Goal: Task Accomplishment & Management: Manage account settings

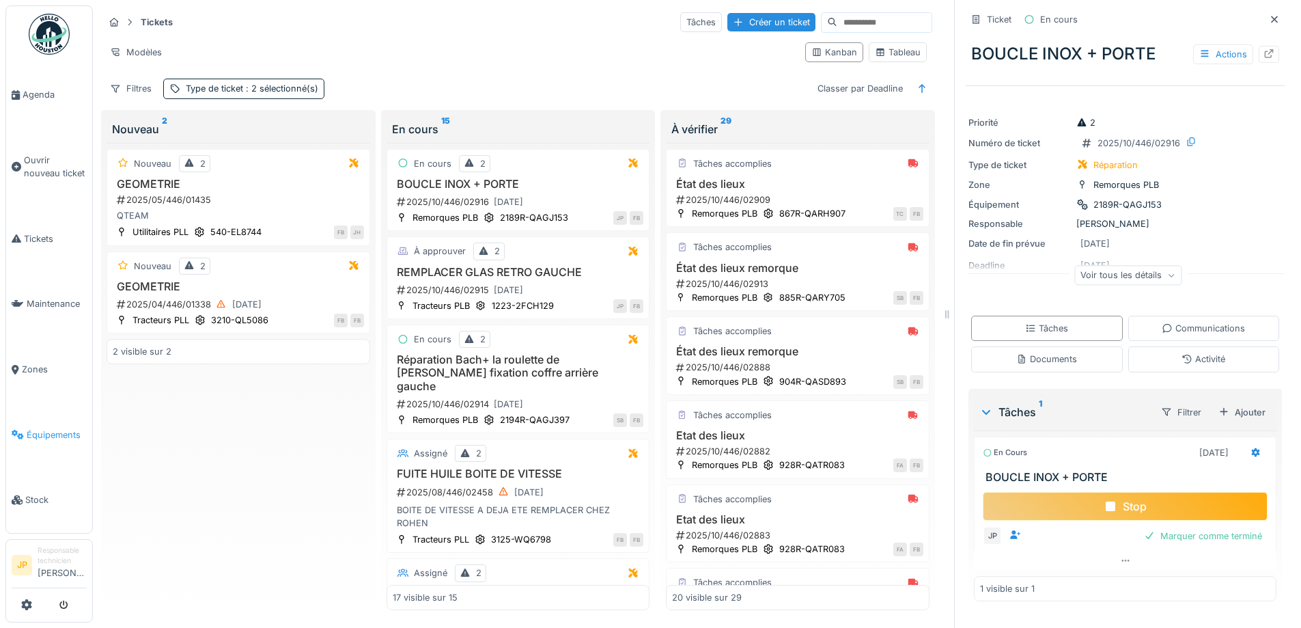
click at [47, 428] on span "Équipements" at bounding box center [57, 434] width 60 height 13
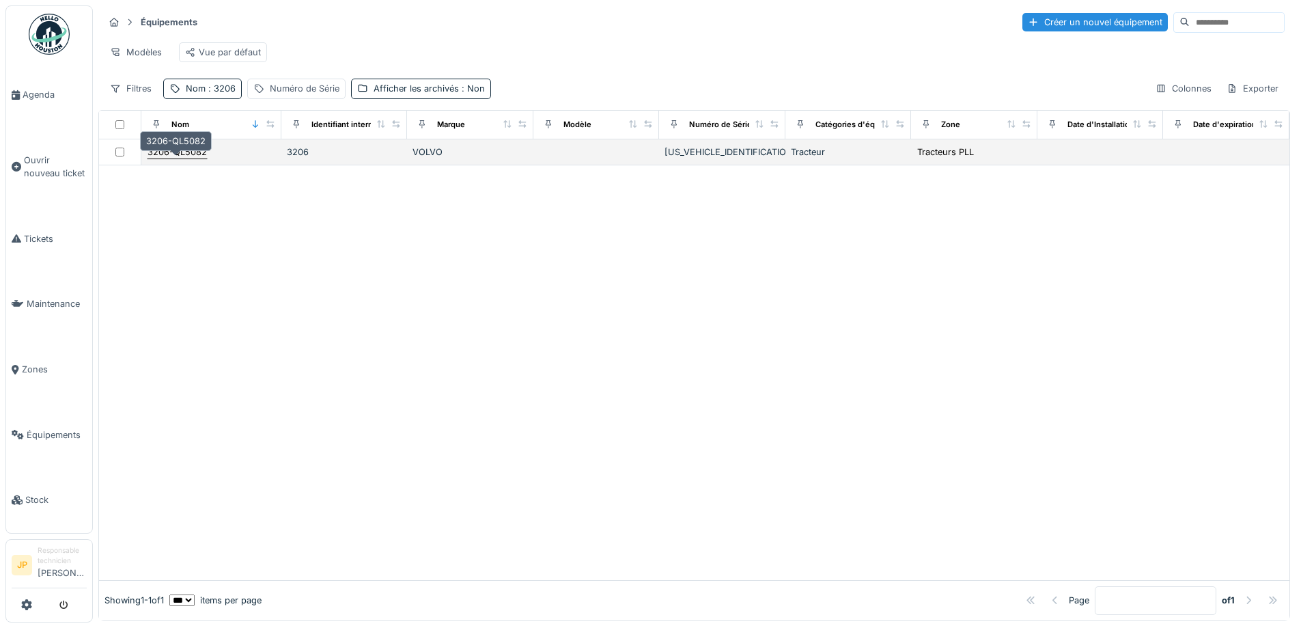
click at [169, 158] on div "3206-QL5082" at bounding box center [177, 151] width 59 height 13
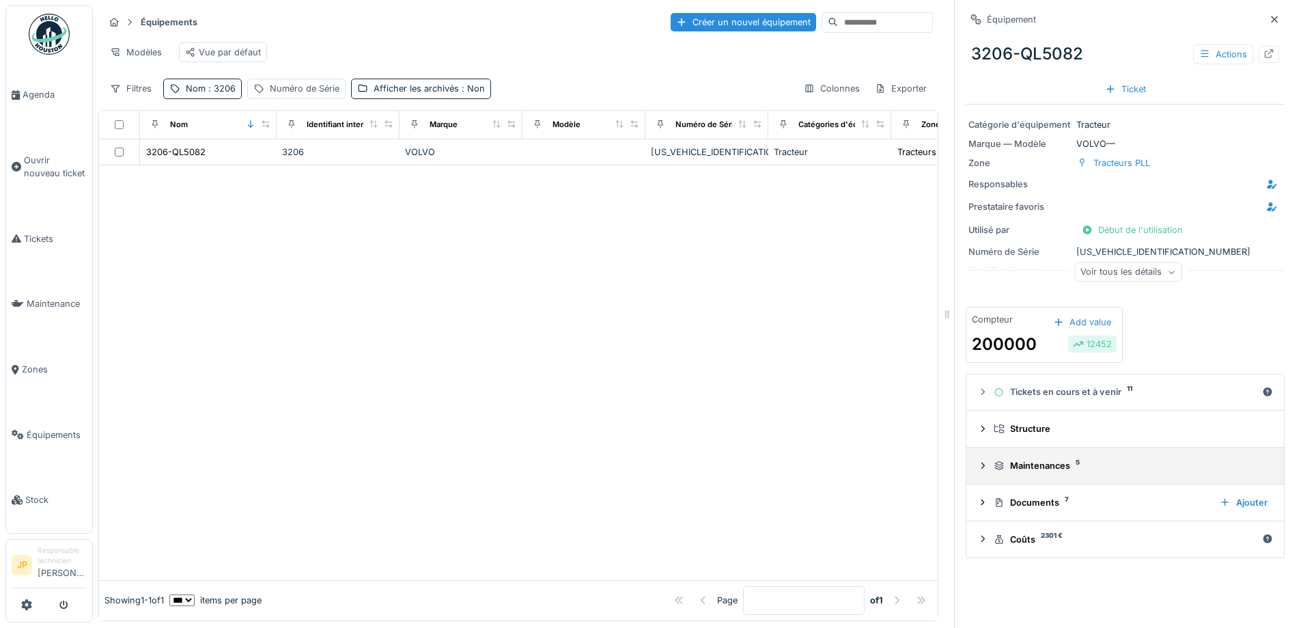
click at [1022, 465] on div "Maintenances 5" at bounding box center [1131, 465] width 274 height 13
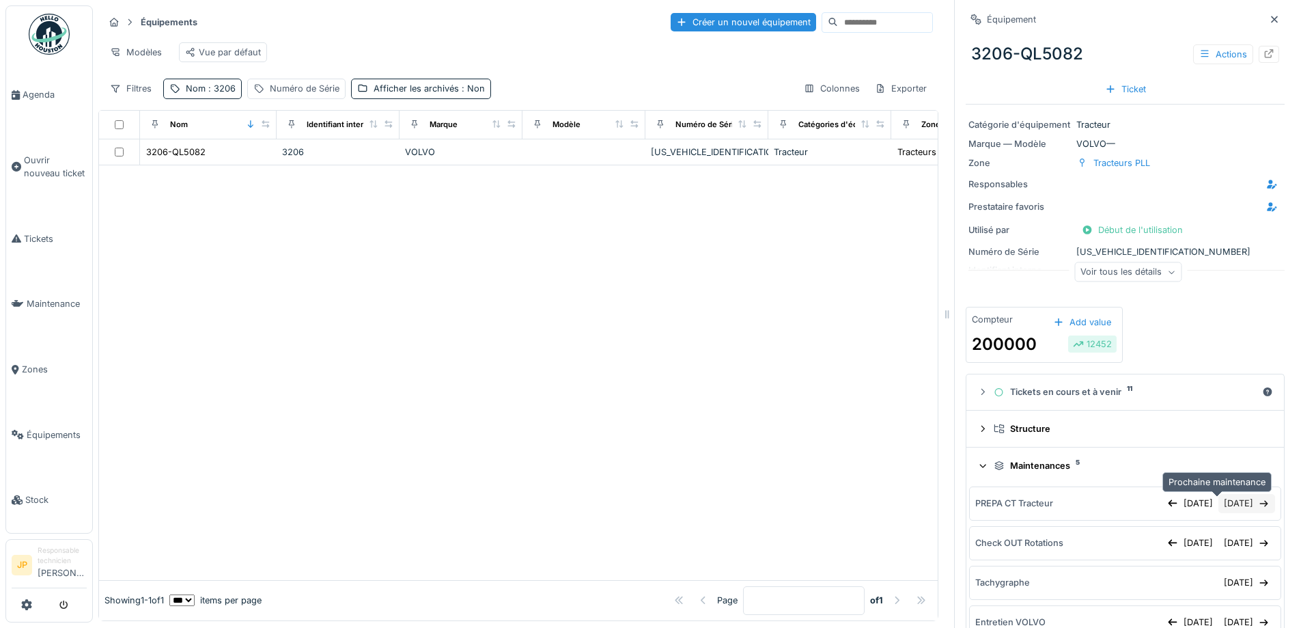
click at [1219, 503] on div "30/10/2025" at bounding box center [1247, 503] width 57 height 18
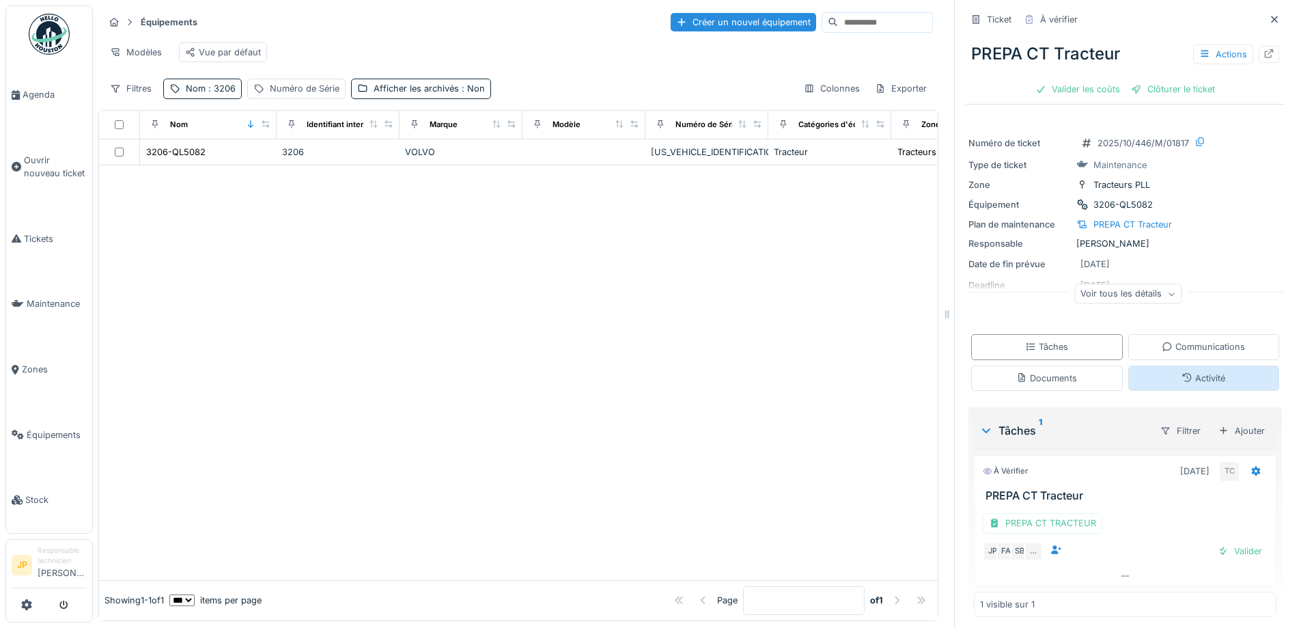
click at [1190, 374] on div "Activité" at bounding box center [1204, 378] width 44 height 13
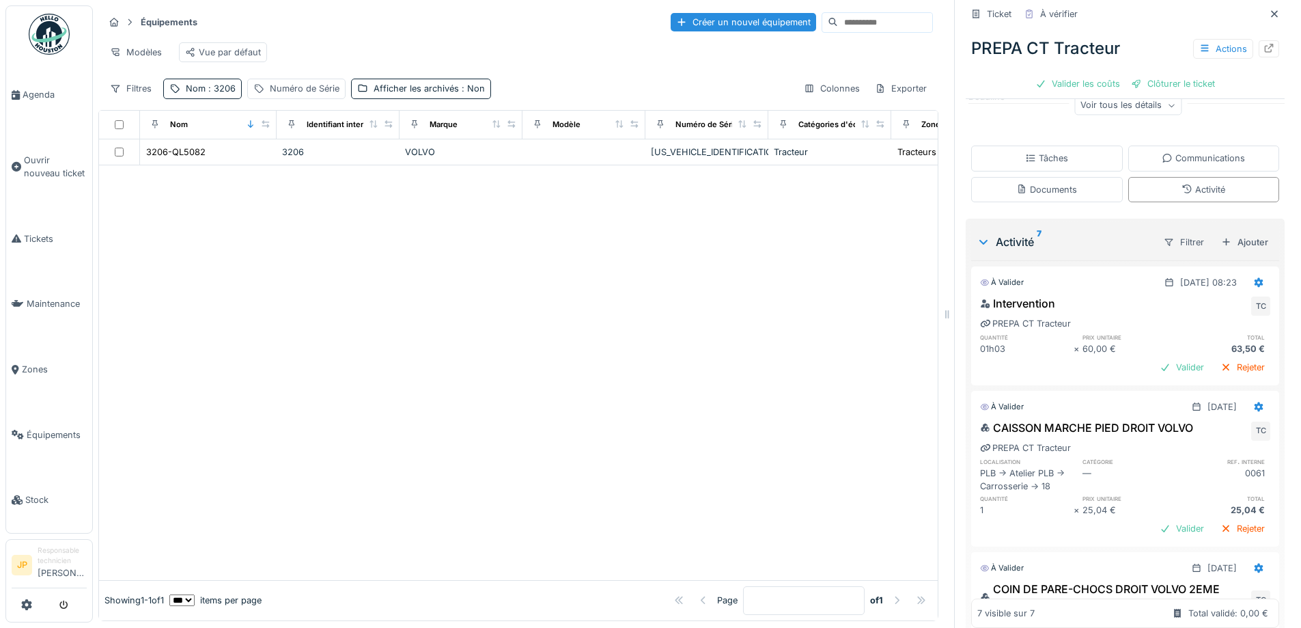
scroll to position [173, 0]
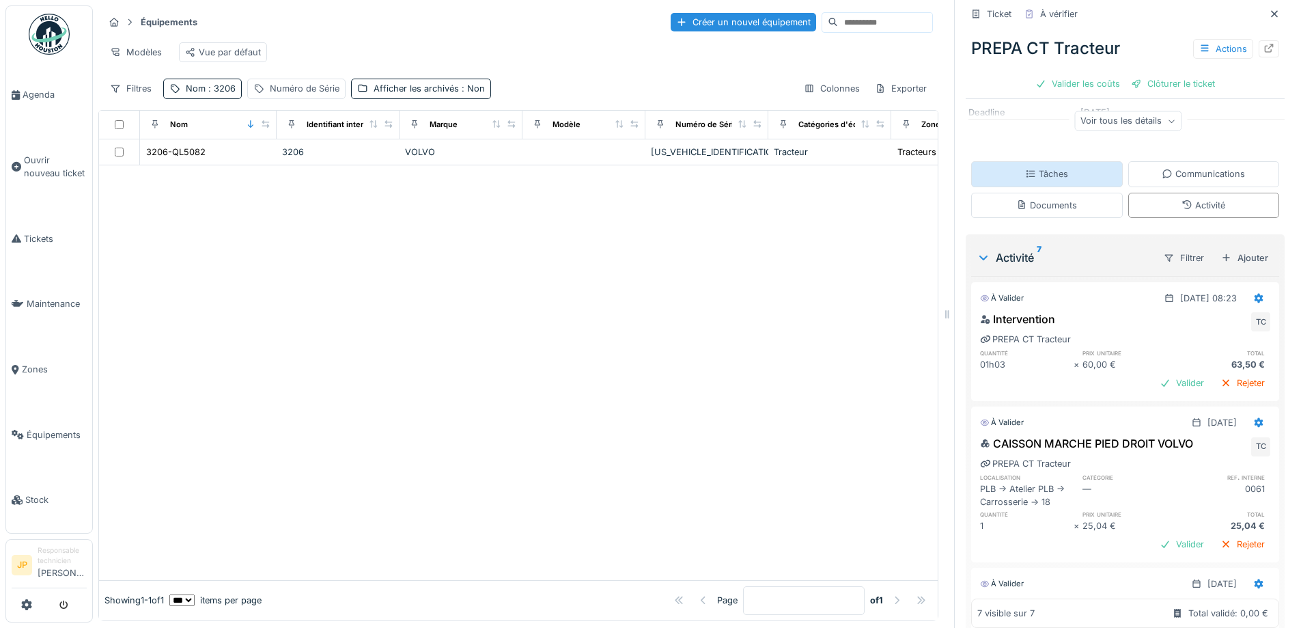
click at [1057, 169] on div "Tâches" at bounding box center [1047, 173] width 152 height 25
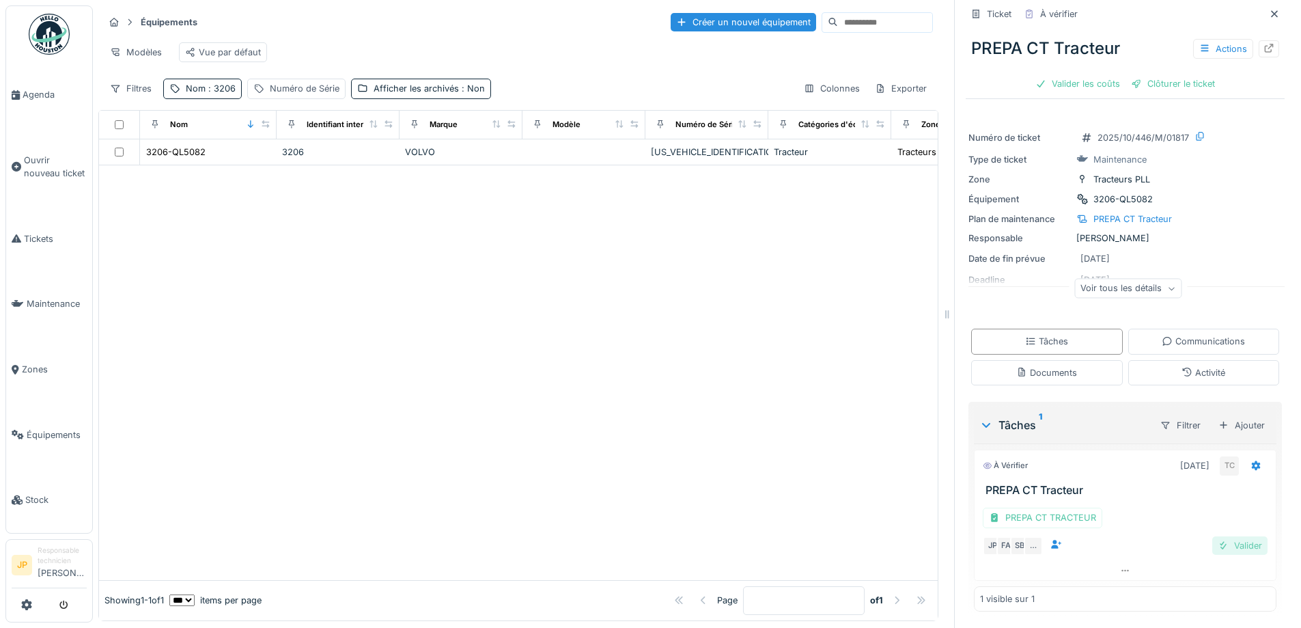
scroll to position [8, 0]
click at [1228, 539] on div "Valider" at bounding box center [1239, 545] width 55 height 18
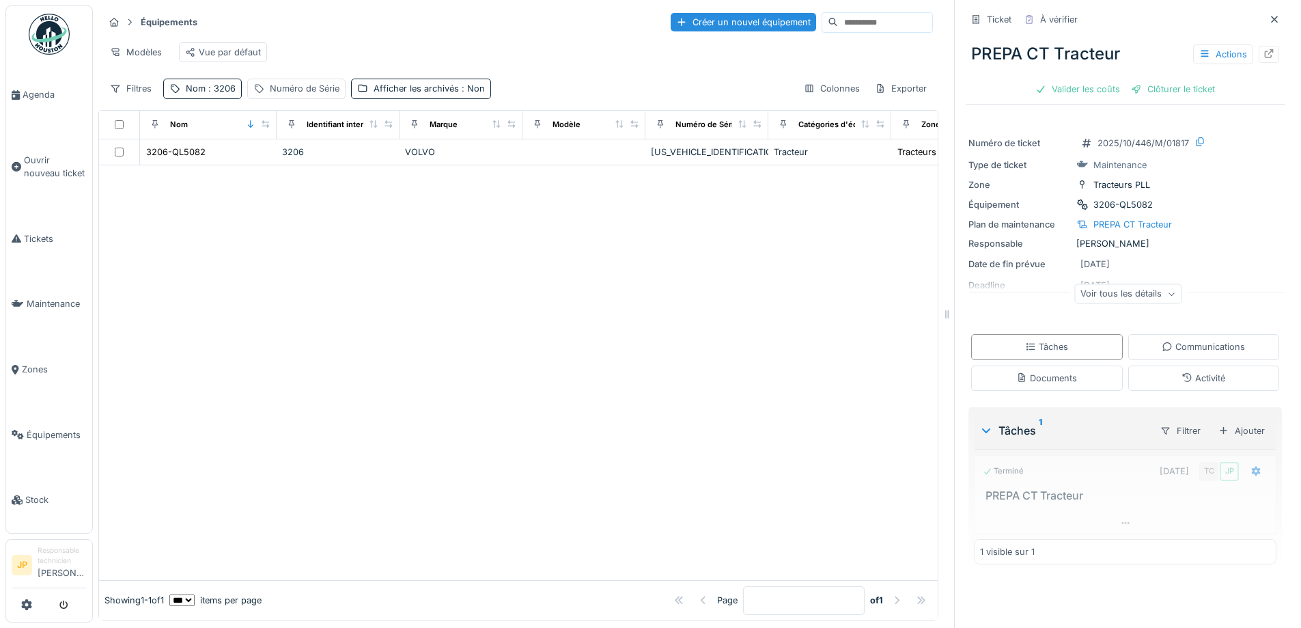
scroll to position [0, 0]
click at [1057, 87] on div "Valider les coûts" at bounding box center [1078, 89] width 96 height 18
click at [1103, 94] on div "Clôturer le ticket" at bounding box center [1125, 89] width 95 height 18
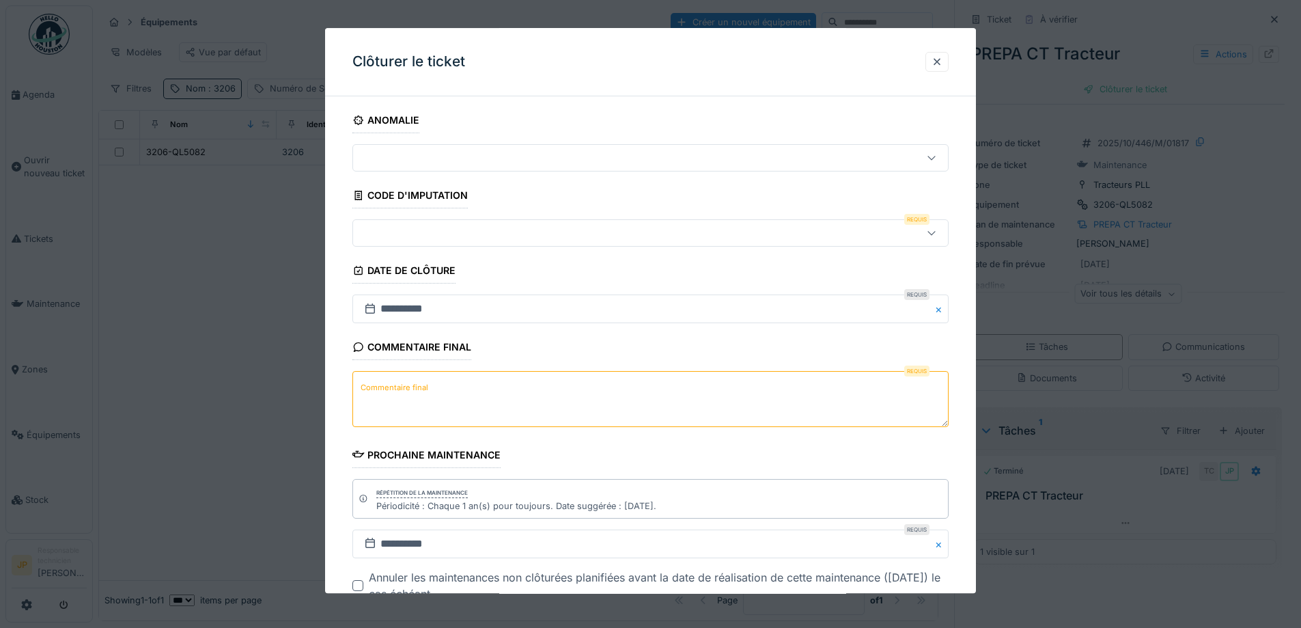
click at [493, 392] on textarea "Commentaire final" at bounding box center [650, 400] width 596 height 56
type textarea "**"
click at [442, 238] on div at bounding box center [616, 233] width 514 height 15
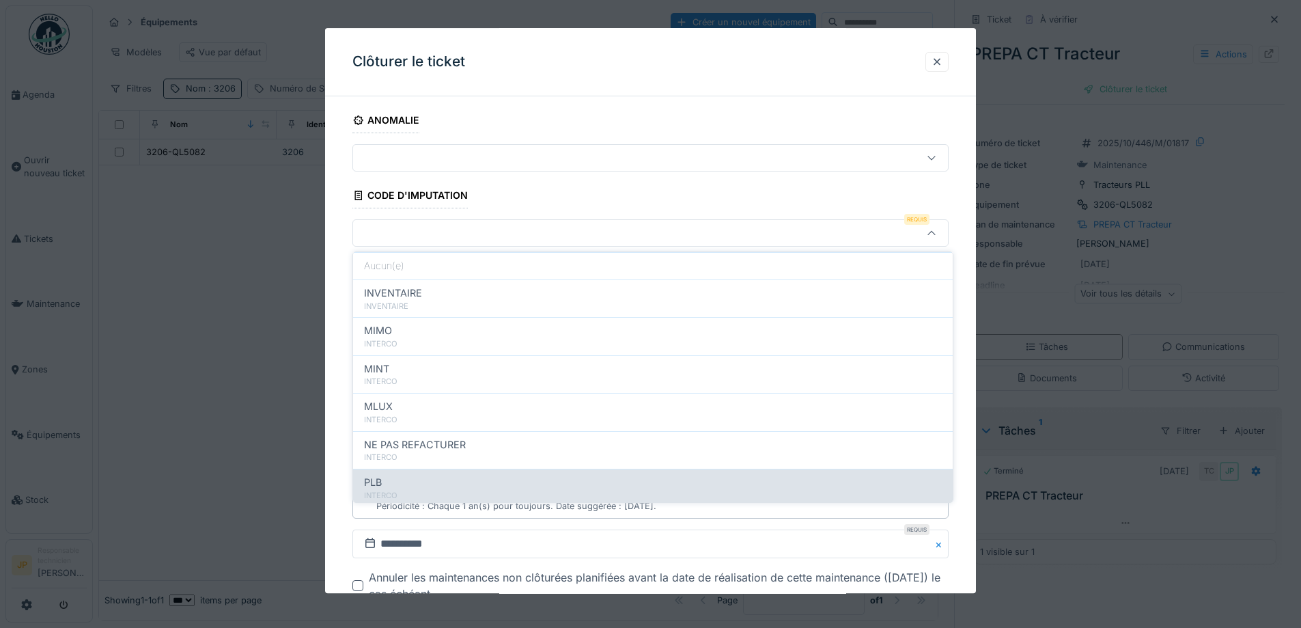
scroll to position [137, 0]
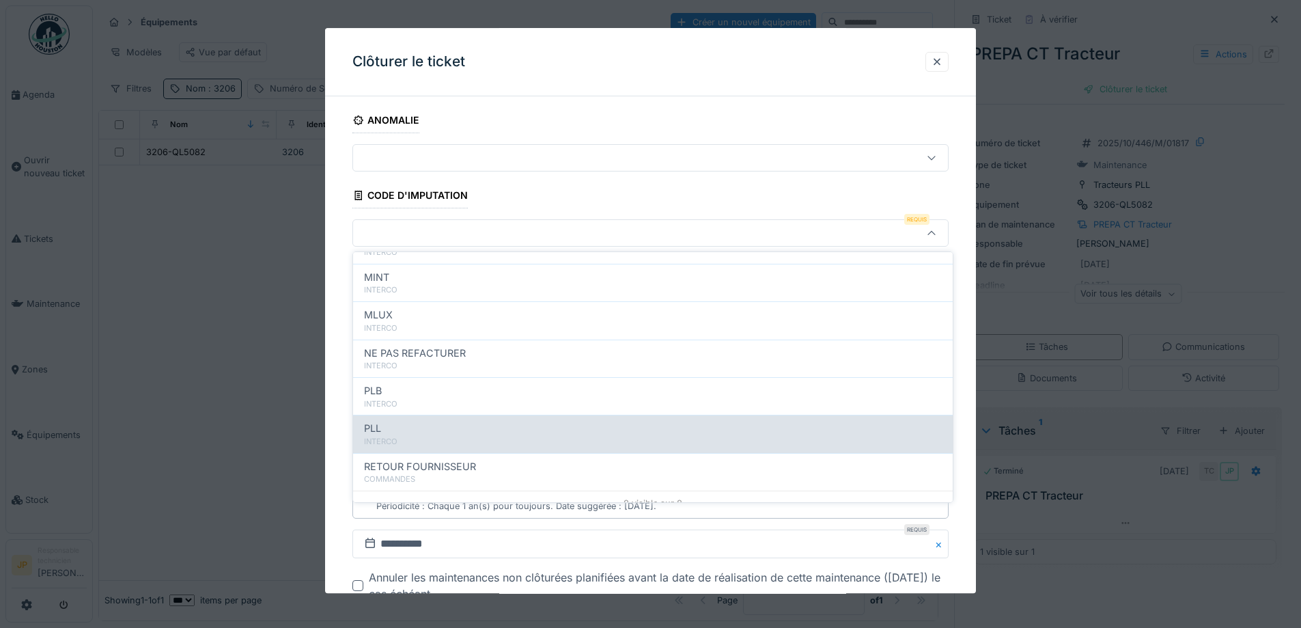
click at [425, 435] on div "PLL" at bounding box center [653, 428] width 578 height 15
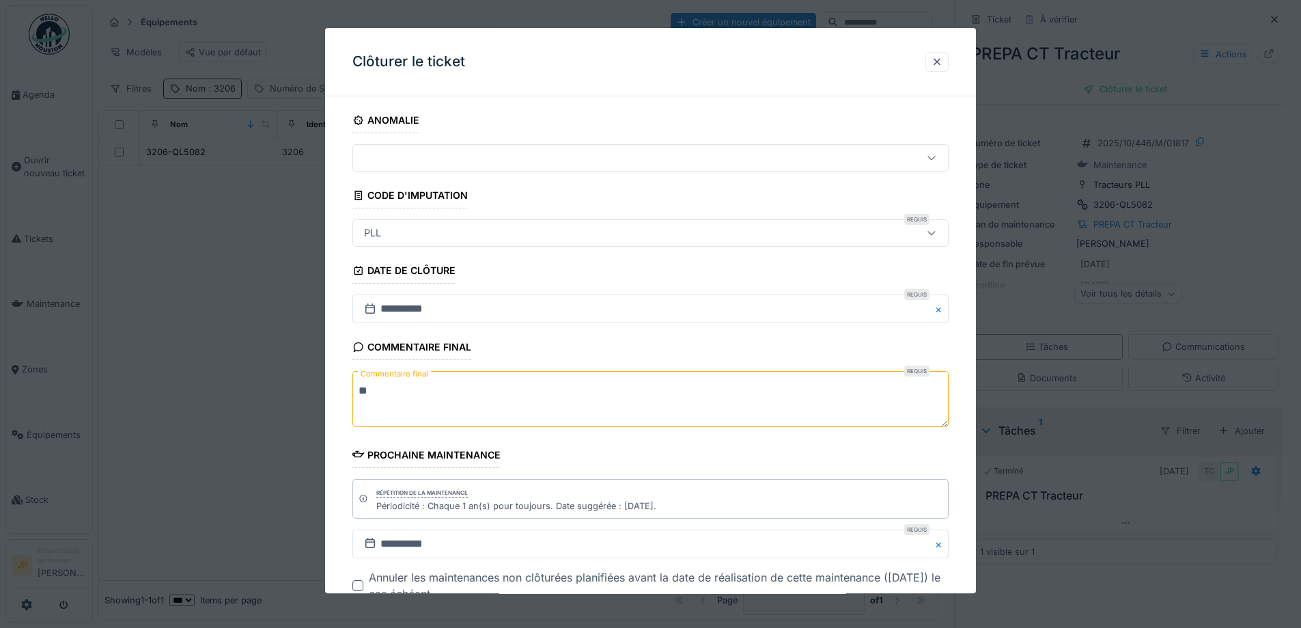
type input "***"
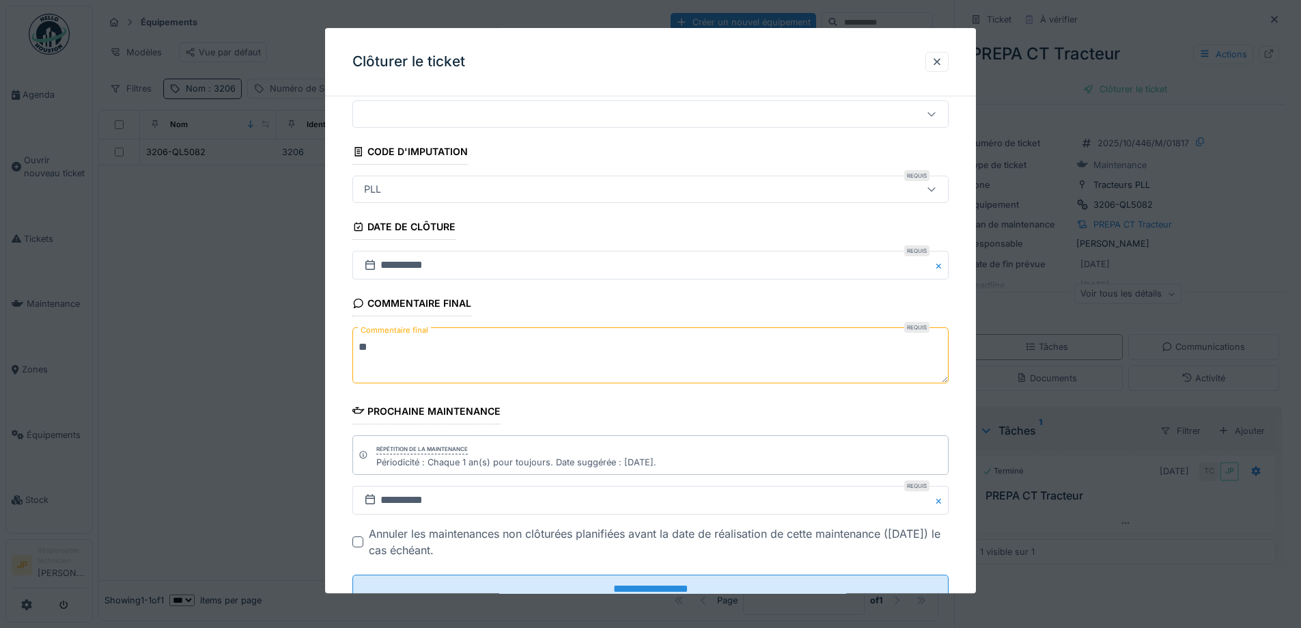
scroll to position [92, 0]
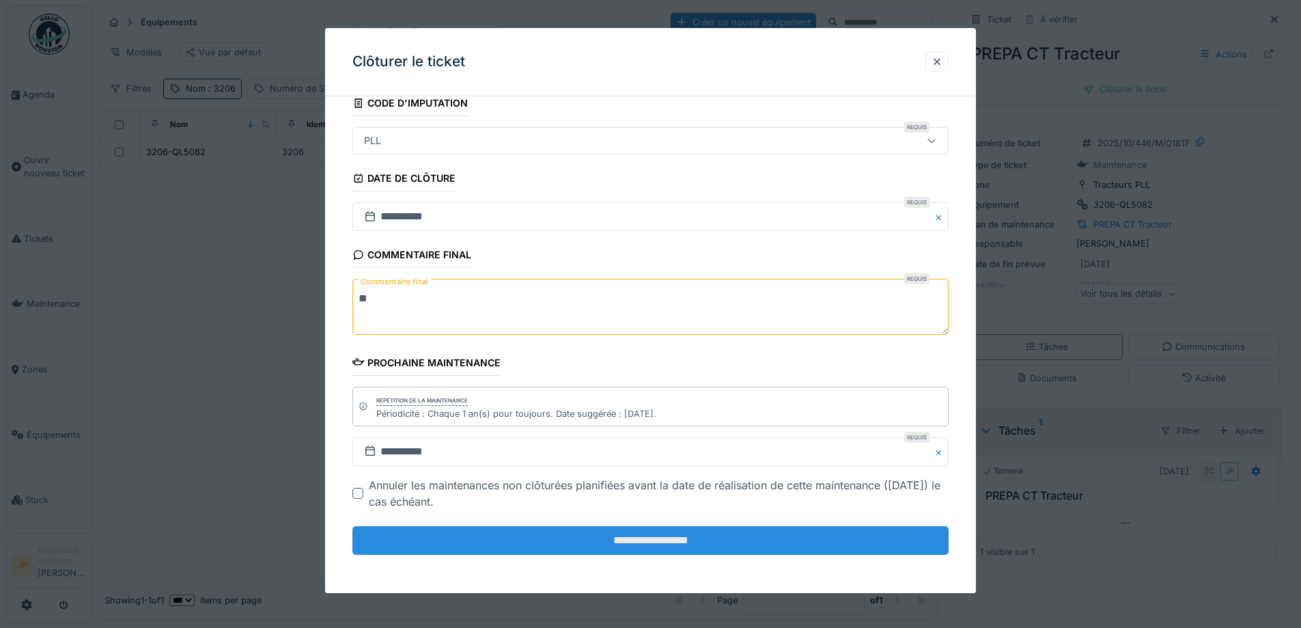
click at [635, 538] on input "**********" at bounding box center [650, 540] width 596 height 29
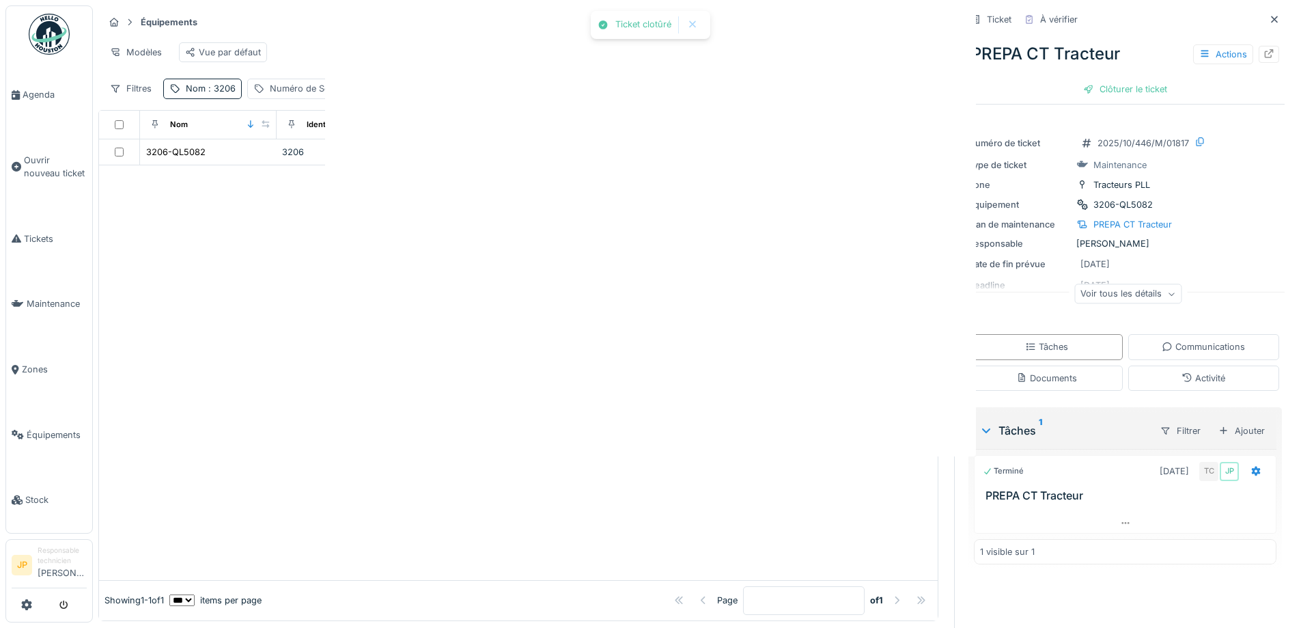
scroll to position [0, 0]
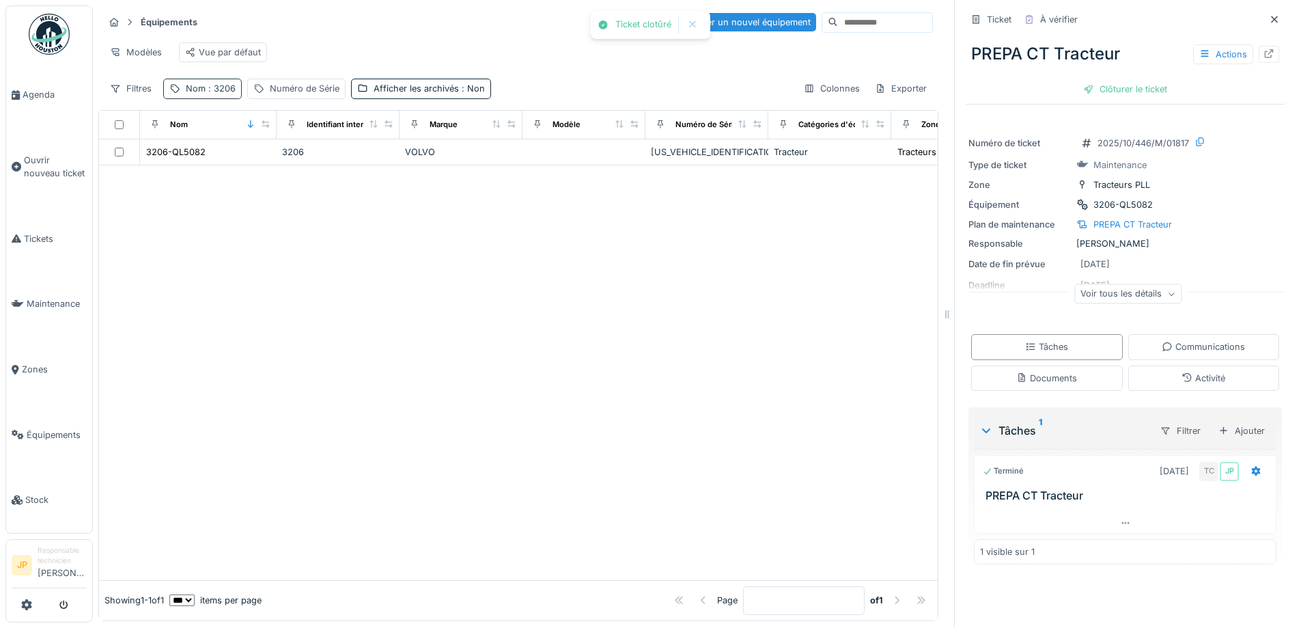
click at [228, 94] on span ": 3206" at bounding box center [221, 88] width 30 height 10
click at [223, 162] on input "****" at bounding box center [237, 164] width 136 height 29
type input "****"
click at [488, 311] on div at bounding box center [518, 372] width 839 height 415
click at [178, 158] on div "3205-QL5081" at bounding box center [174, 151] width 57 height 13
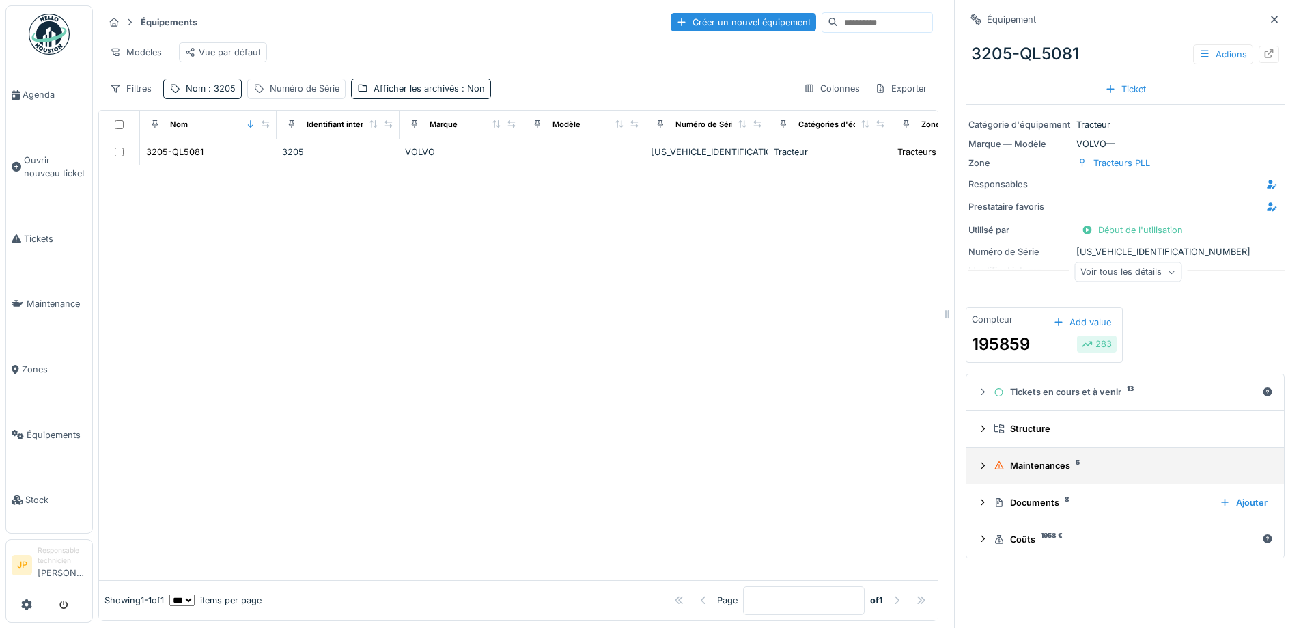
click at [1010, 460] on summary "Maintenances 5" at bounding box center [1125, 465] width 307 height 25
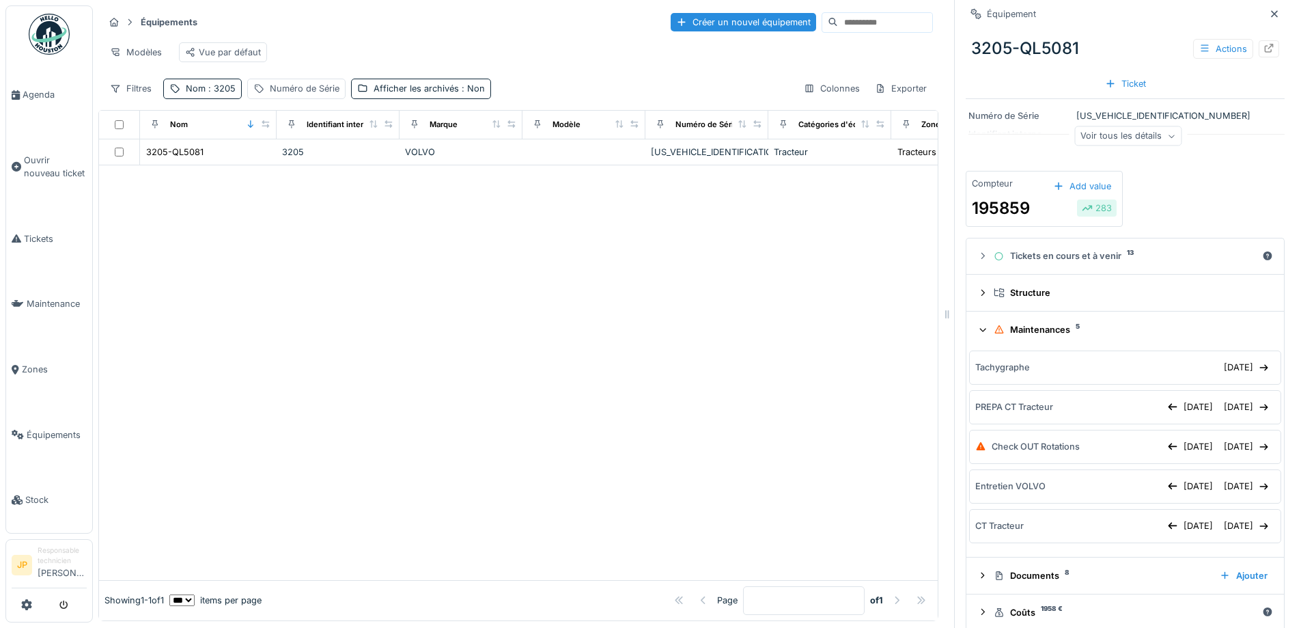
scroll to position [137, 0]
click at [1219, 411] on div "30/10/2025" at bounding box center [1247, 406] width 57 height 18
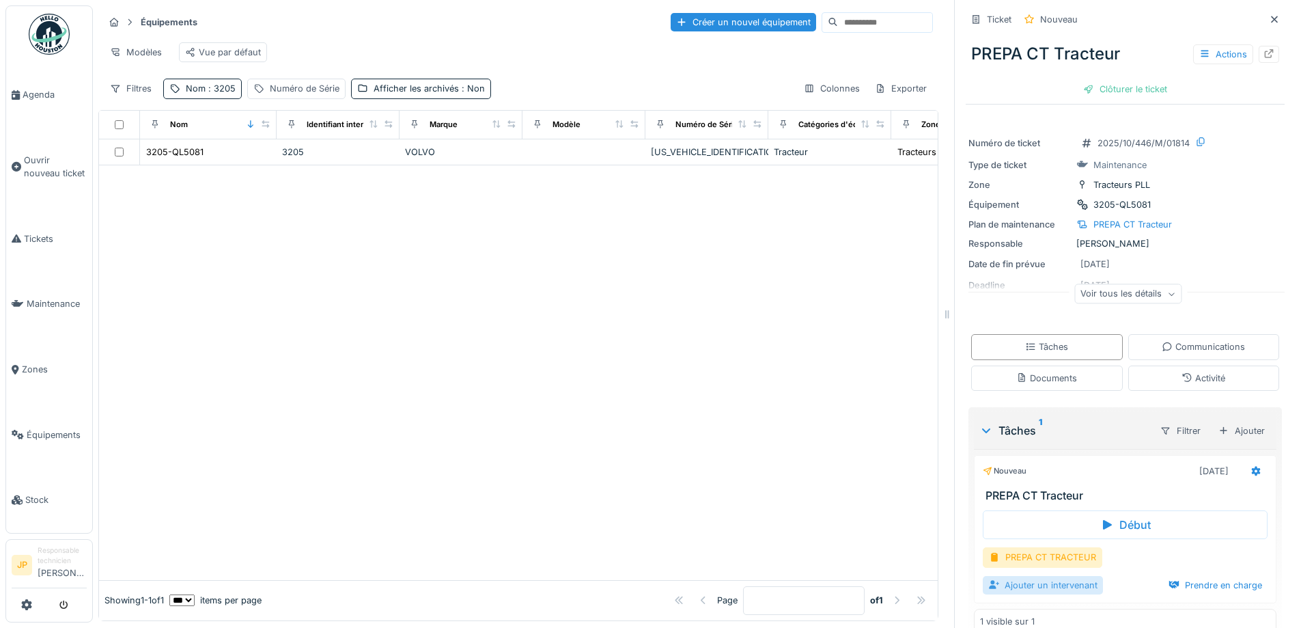
click at [1045, 579] on div "Ajouter un intervenant" at bounding box center [1043, 585] width 120 height 18
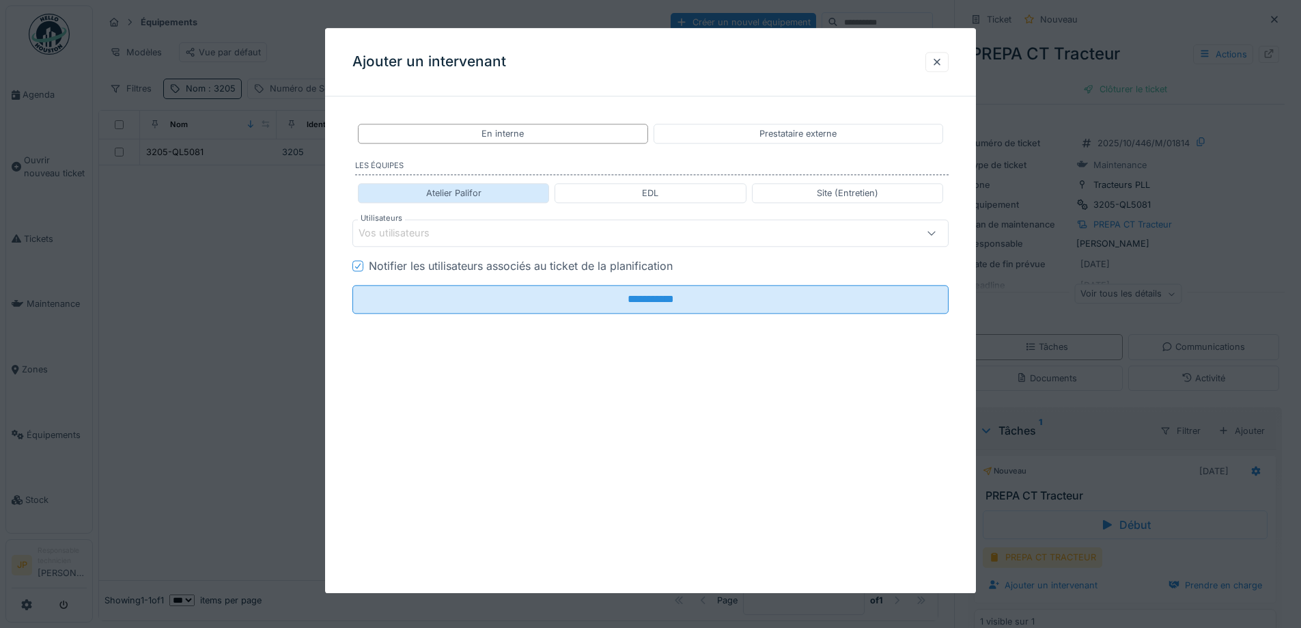
click at [518, 189] on div "Atelier Palifor" at bounding box center [453, 193] width 191 height 20
type input "**********"
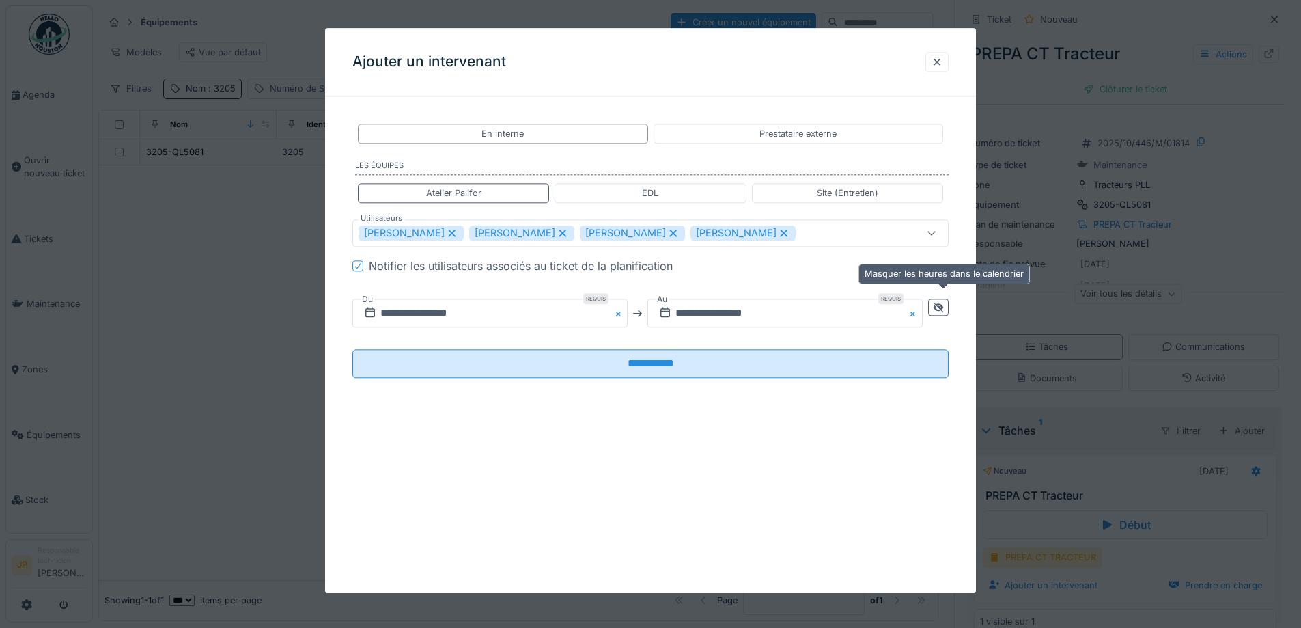
click at [941, 310] on icon at bounding box center [938, 307] width 11 height 9
click at [805, 309] on input "**********" at bounding box center [637, 313] width 570 height 29
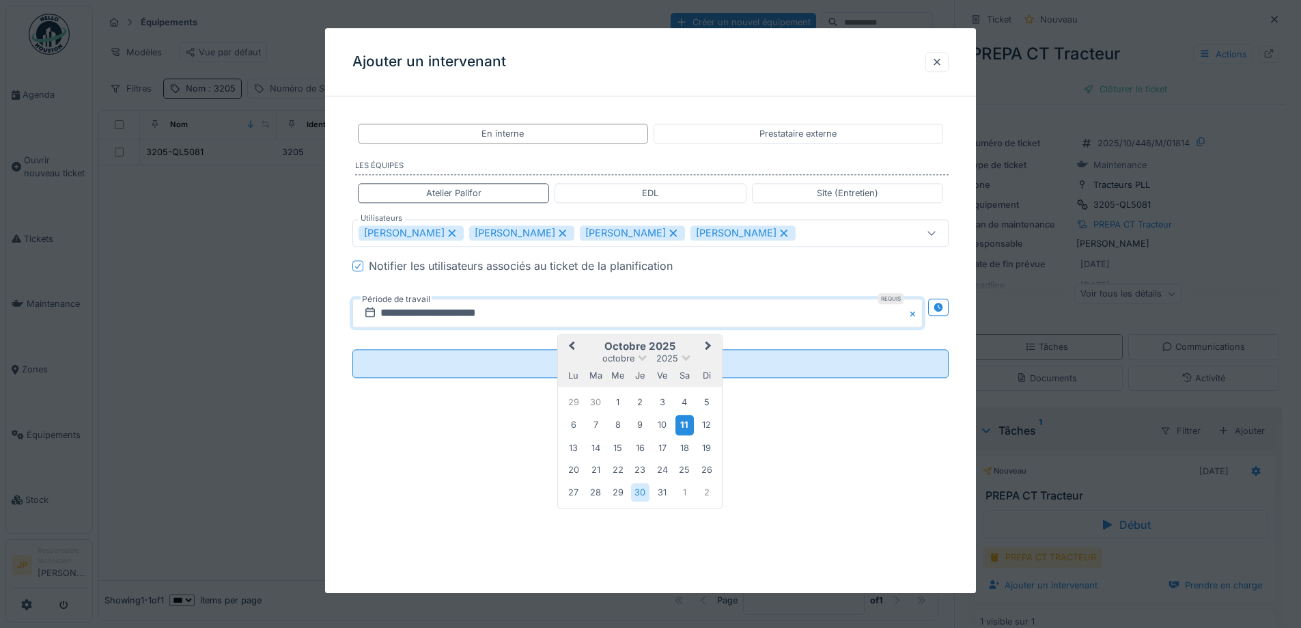
click at [687, 425] on div "11" at bounding box center [685, 425] width 18 height 20
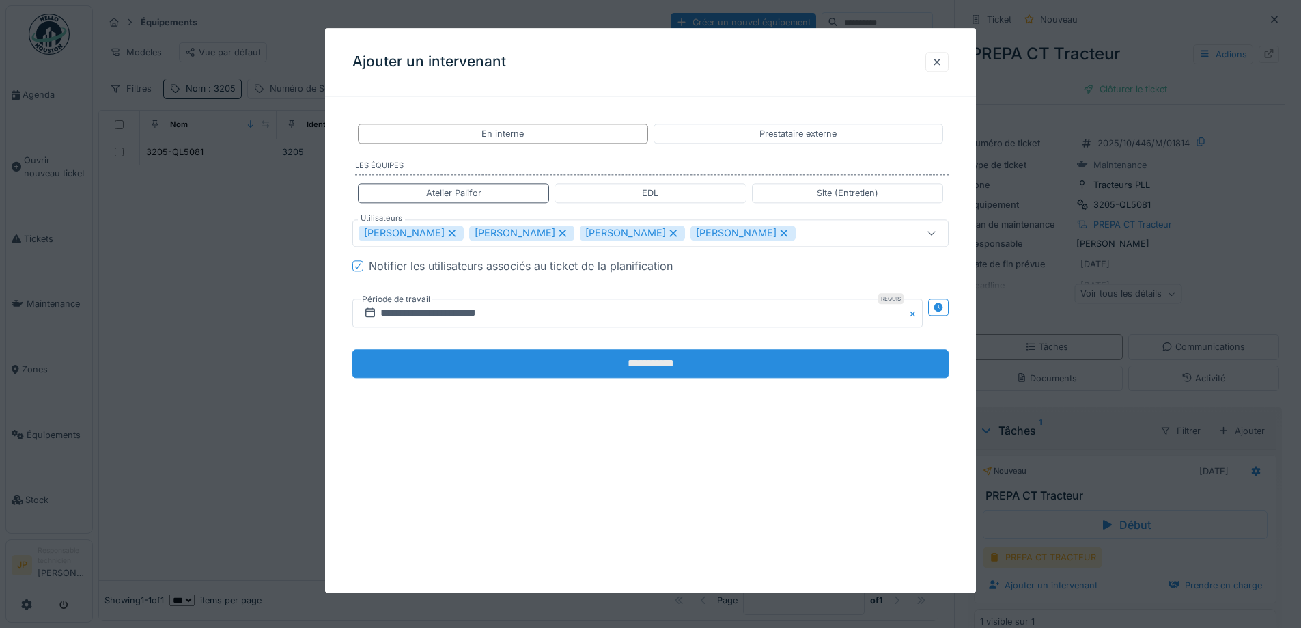
click at [703, 368] on input "**********" at bounding box center [650, 364] width 596 height 29
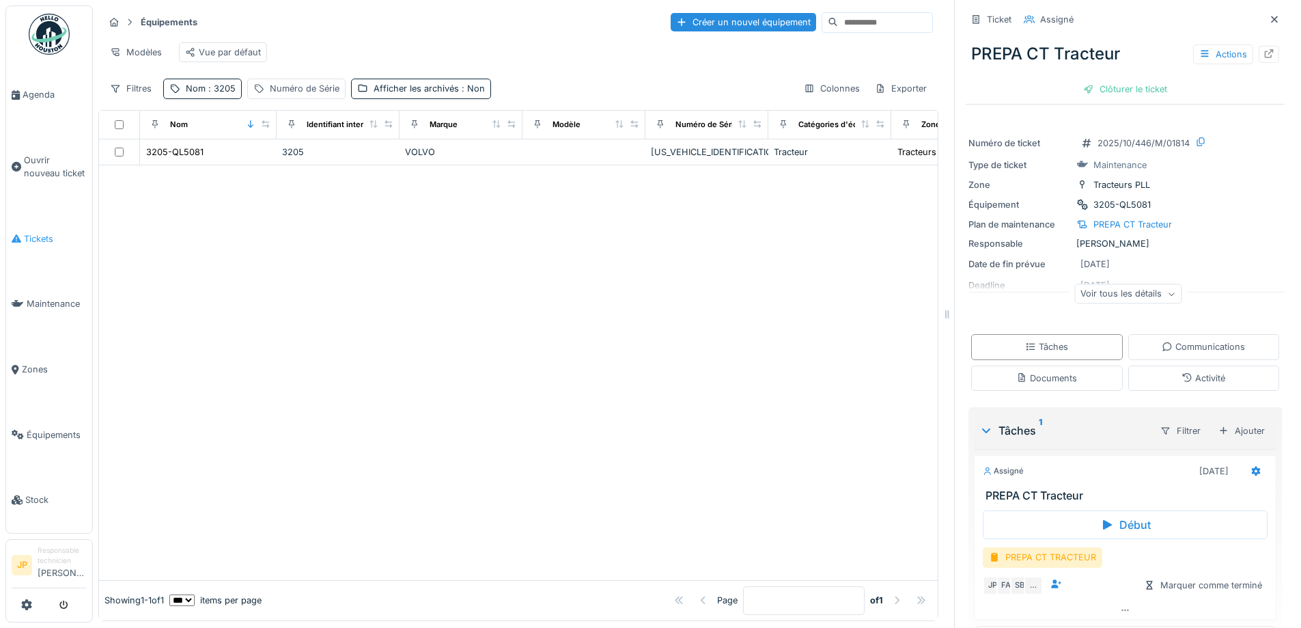
click at [30, 225] on link "Tickets" at bounding box center [49, 239] width 86 height 66
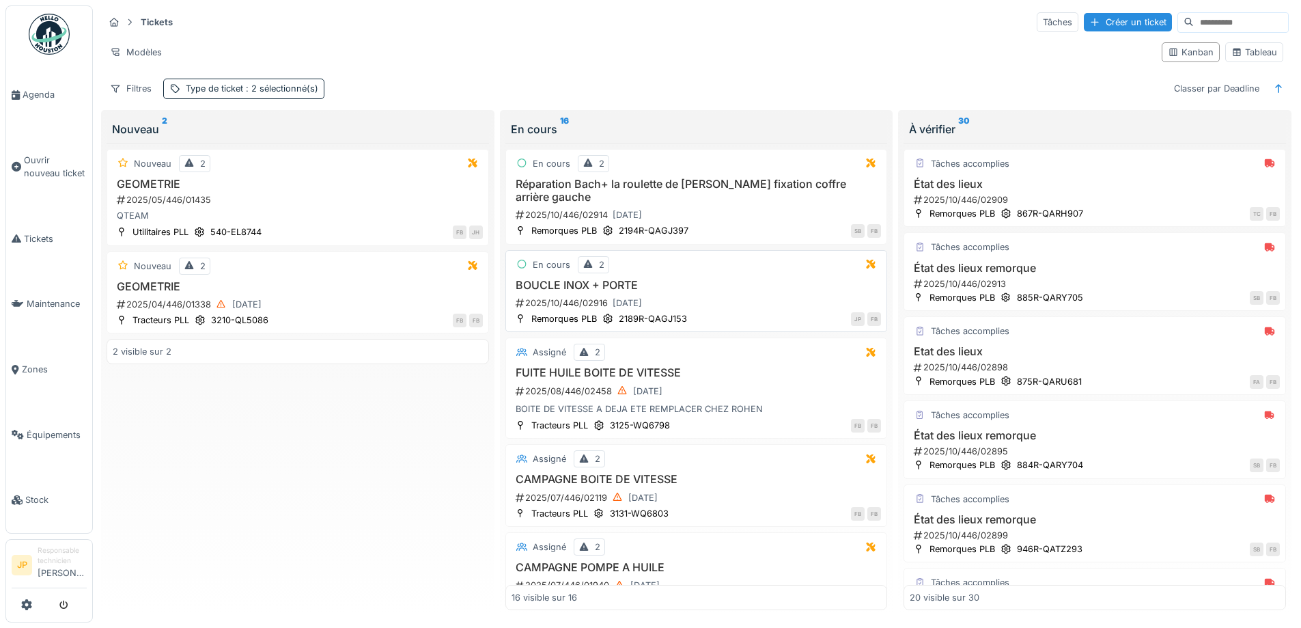
click at [601, 286] on h3 "BOUCLE INOX + PORTE" at bounding box center [697, 285] width 370 height 13
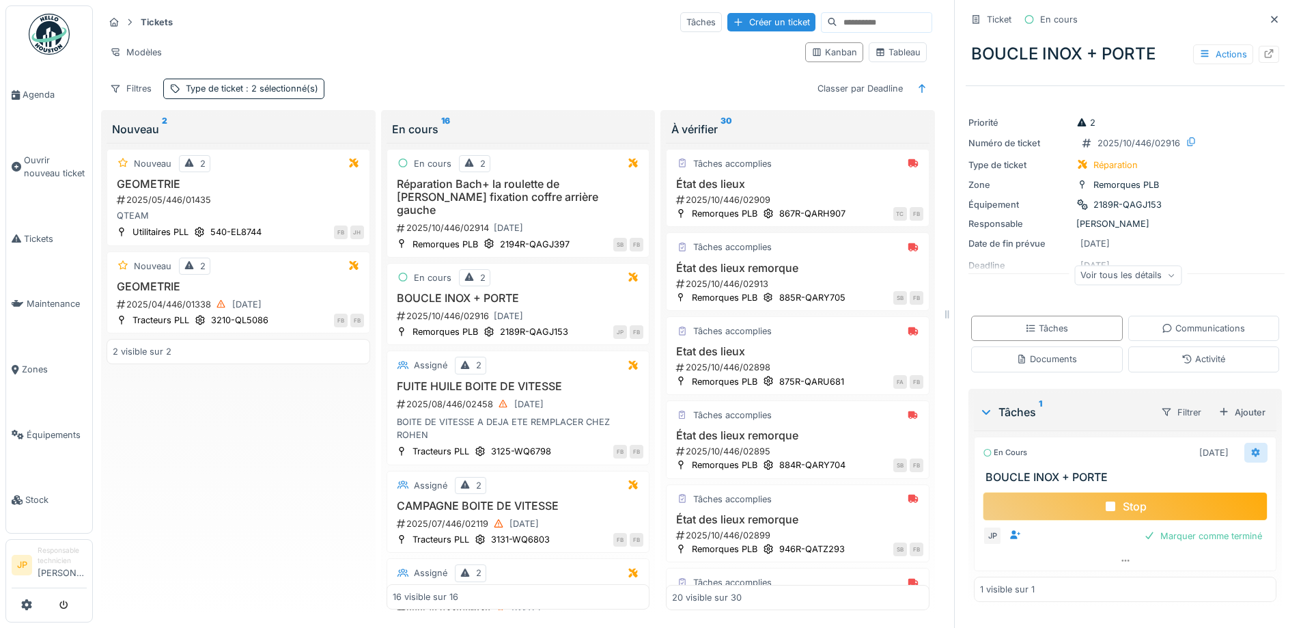
click at [1251, 450] on icon at bounding box center [1256, 452] width 11 height 9
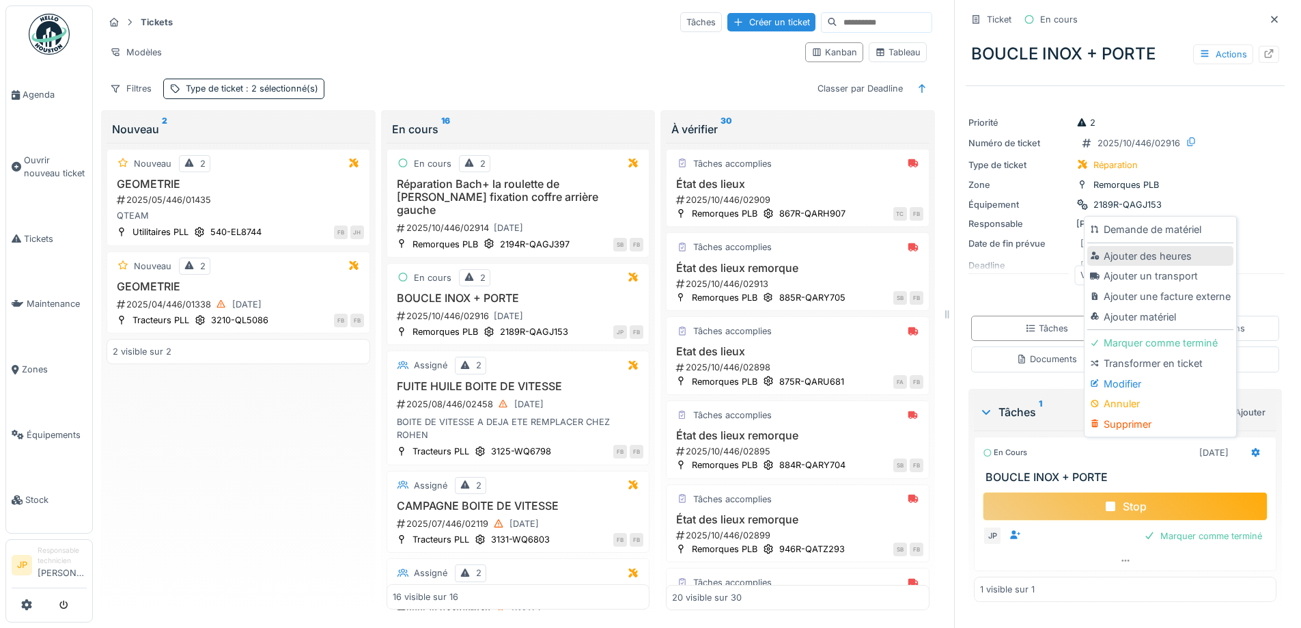
click at [1124, 255] on div "Ajouter des heures" at bounding box center [1159, 256] width 145 height 20
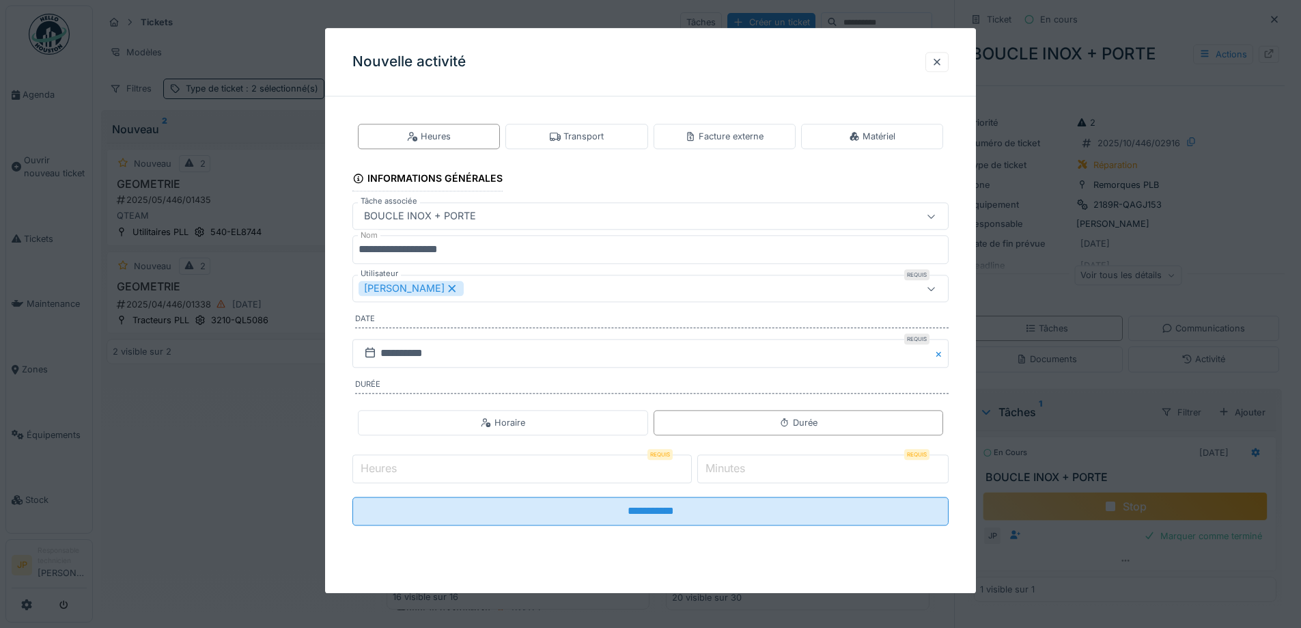
click at [929, 53] on div "Nouvelle activité" at bounding box center [650, 62] width 651 height 68
click at [942, 61] on div at bounding box center [937, 61] width 11 height 13
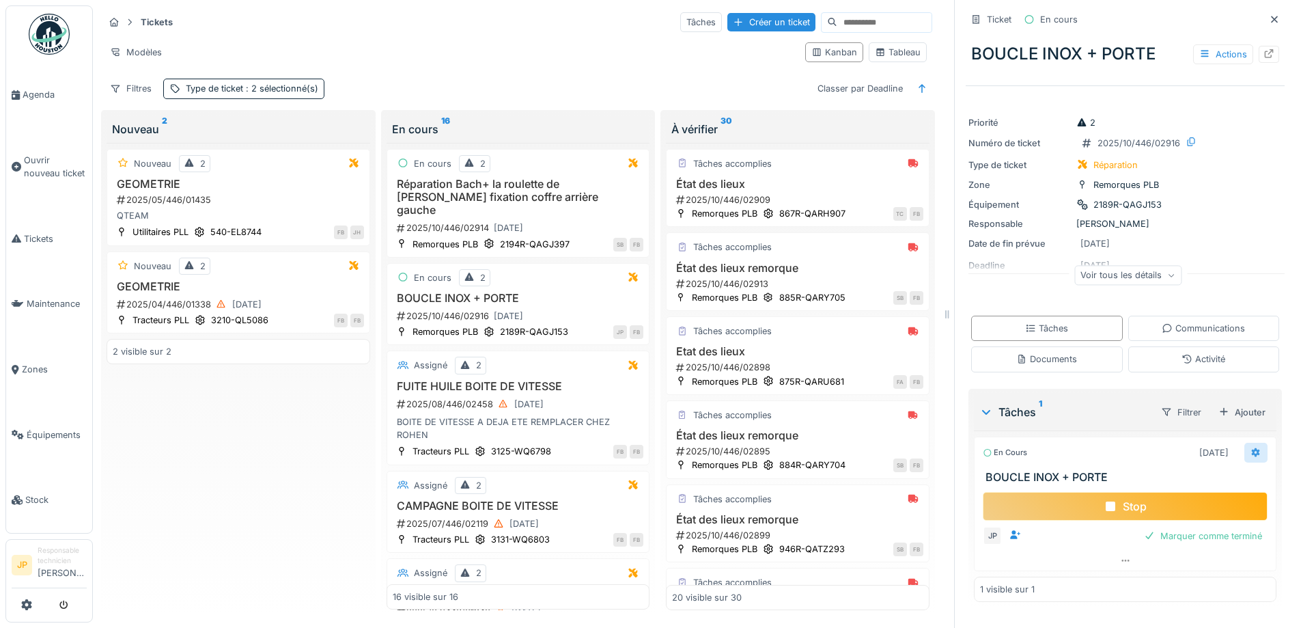
click at [1251, 449] on icon at bounding box center [1256, 452] width 11 height 9
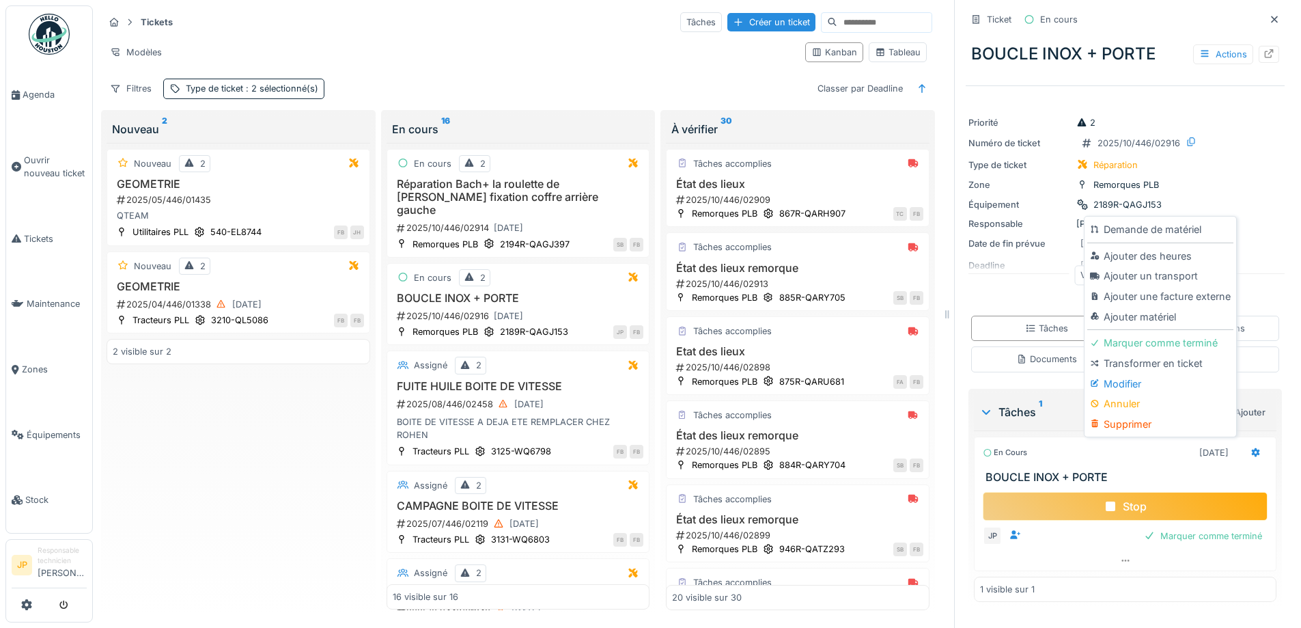
click at [1148, 315] on div "Ajouter matériel" at bounding box center [1159, 317] width 145 height 20
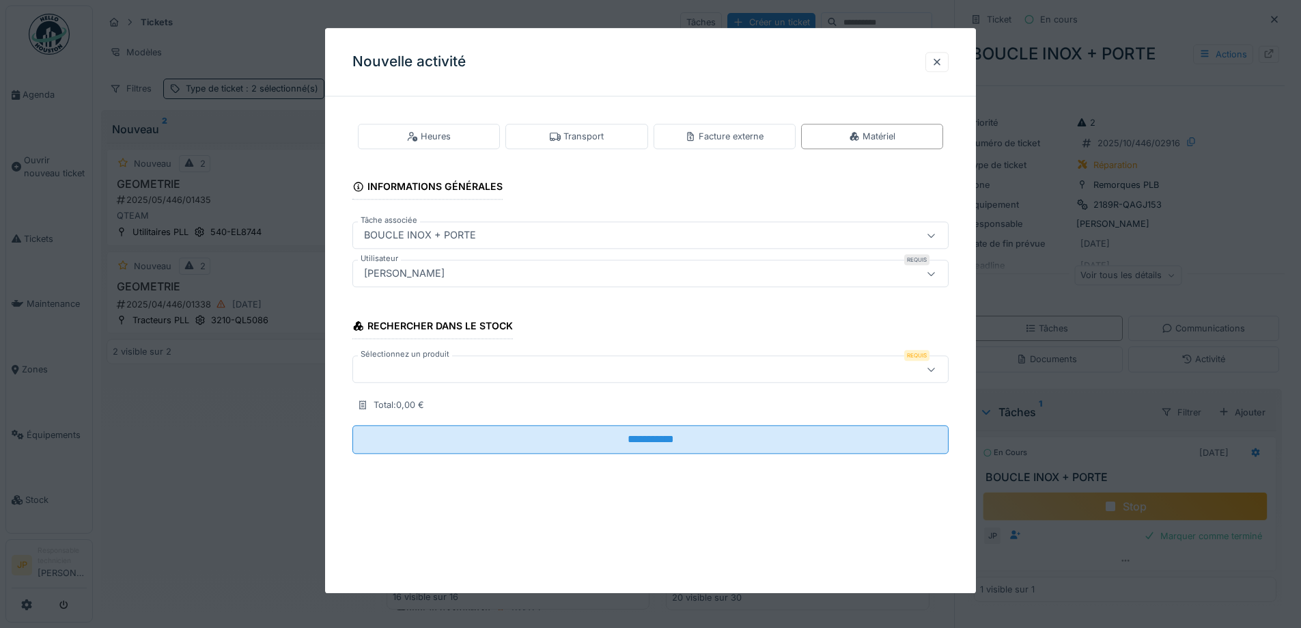
drag, startPoint x: 388, startPoint y: 372, endPoint x: 396, endPoint y: 374, distance: 8.3
click at [389, 372] on div at bounding box center [616, 369] width 514 height 15
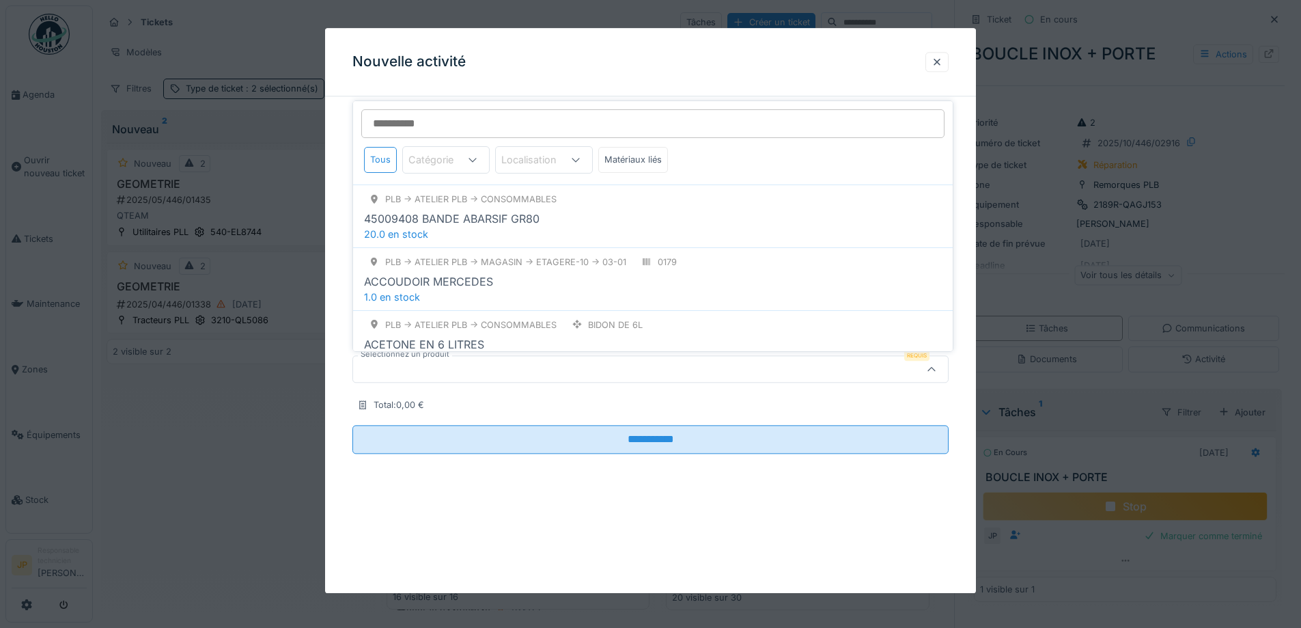
click at [432, 117] on input "Sélectionnez un produit" at bounding box center [652, 123] width 583 height 29
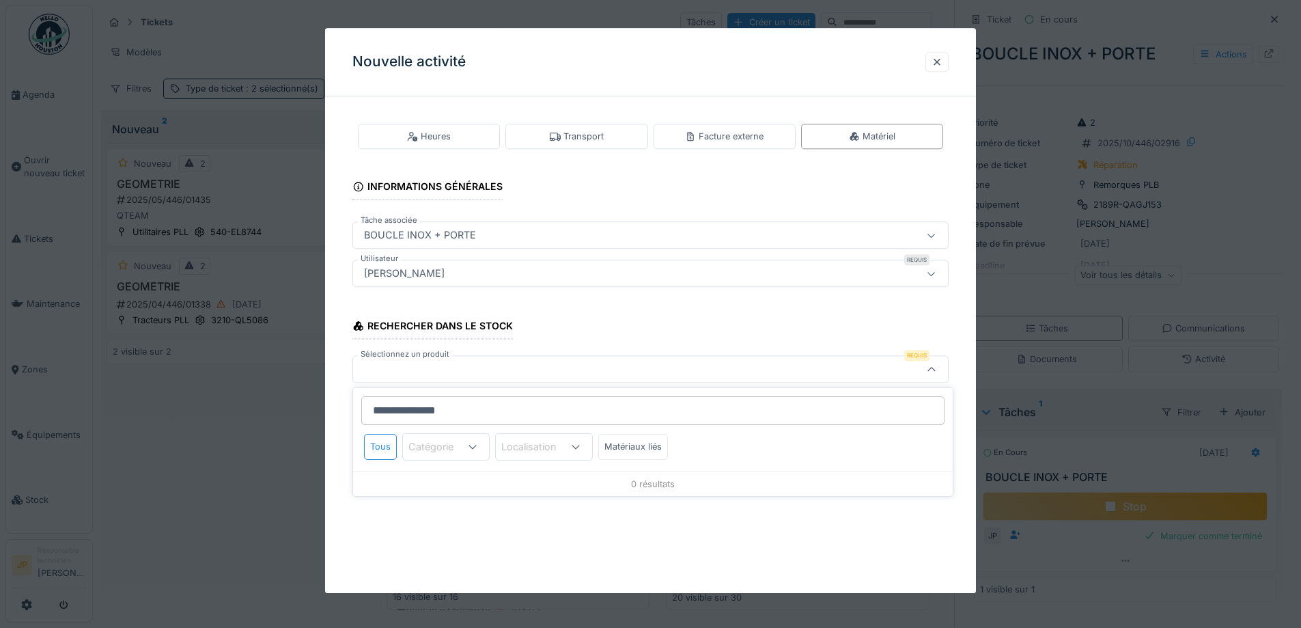
type input "**********"
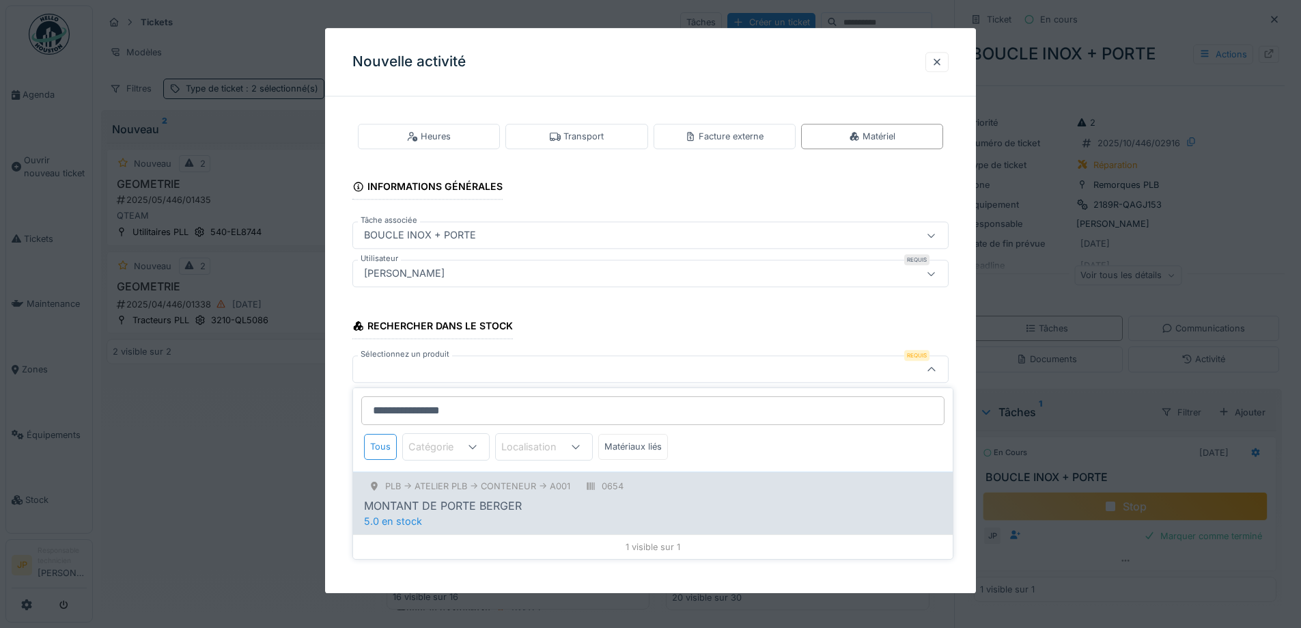
click at [467, 514] on div "MONTANT DE PORTE BERGER" at bounding box center [443, 505] width 158 height 16
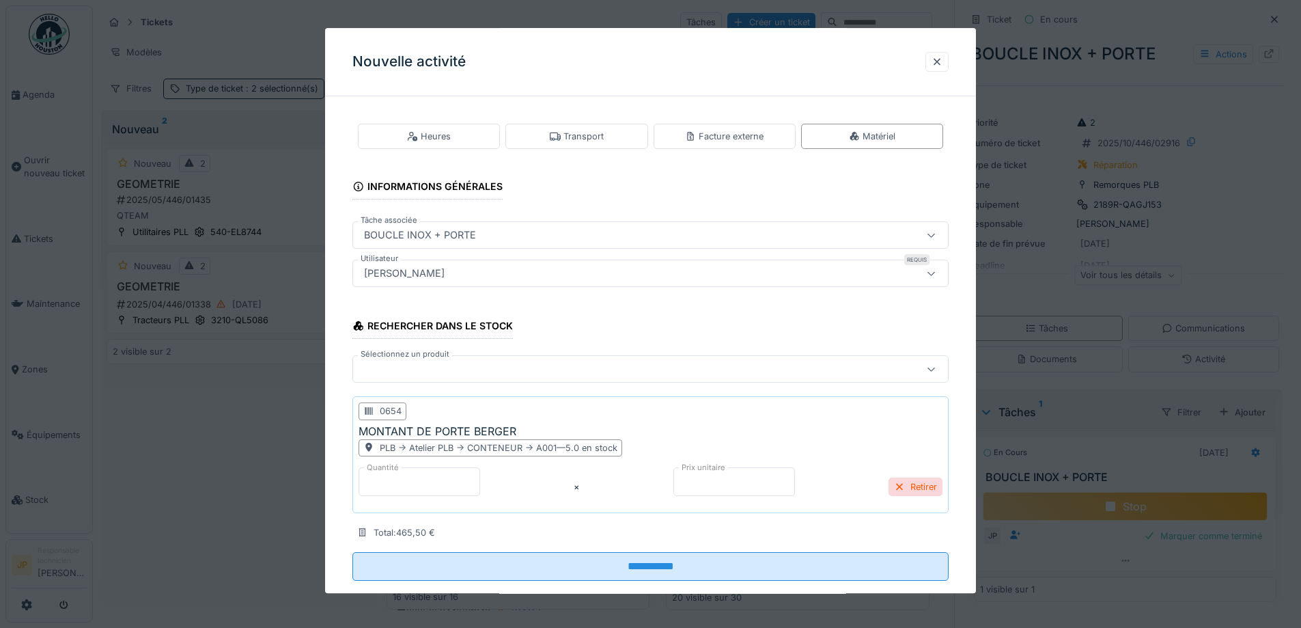
click at [416, 371] on div at bounding box center [616, 369] width 514 height 15
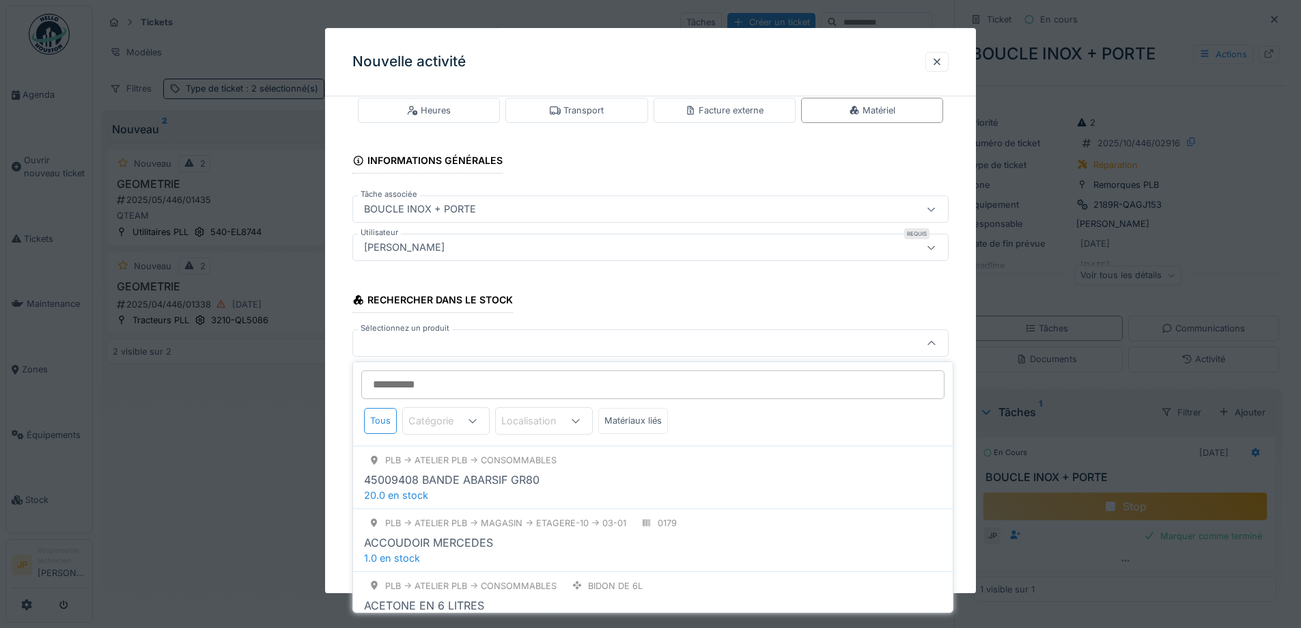
click at [404, 389] on input "Sélectionnez un produit" at bounding box center [652, 384] width 583 height 29
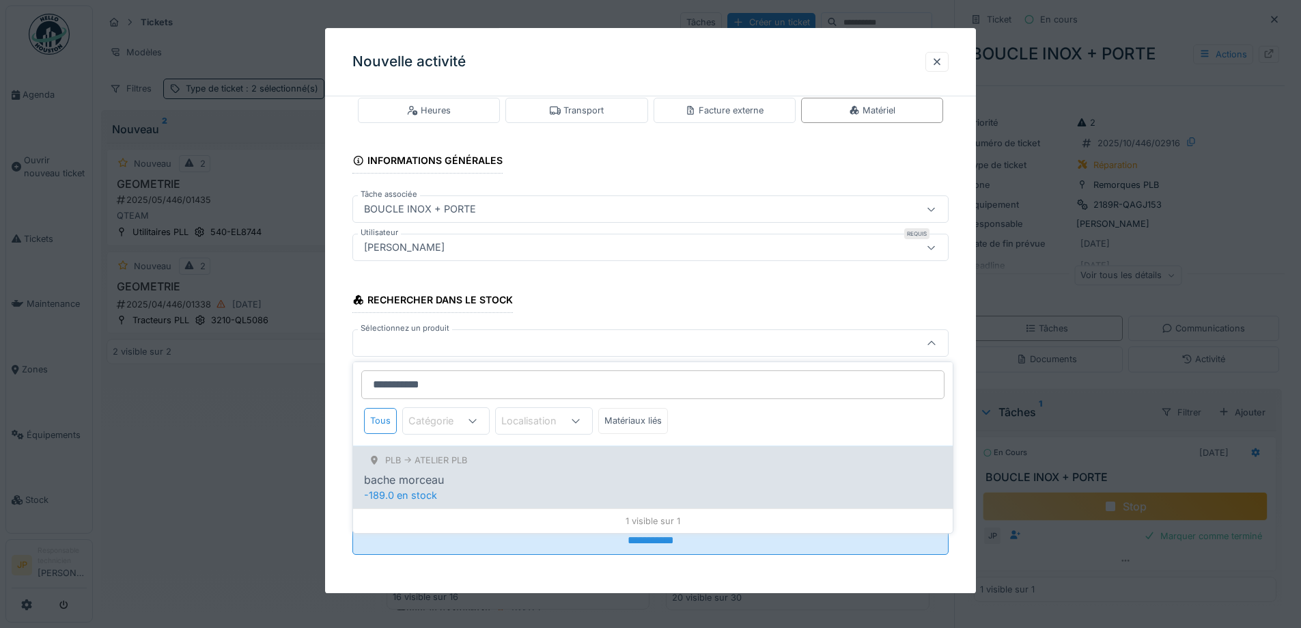
type input "**********"
drag, startPoint x: 469, startPoint y: 475, endPoint x: 473, endPoint y: 434, distance: 41.2
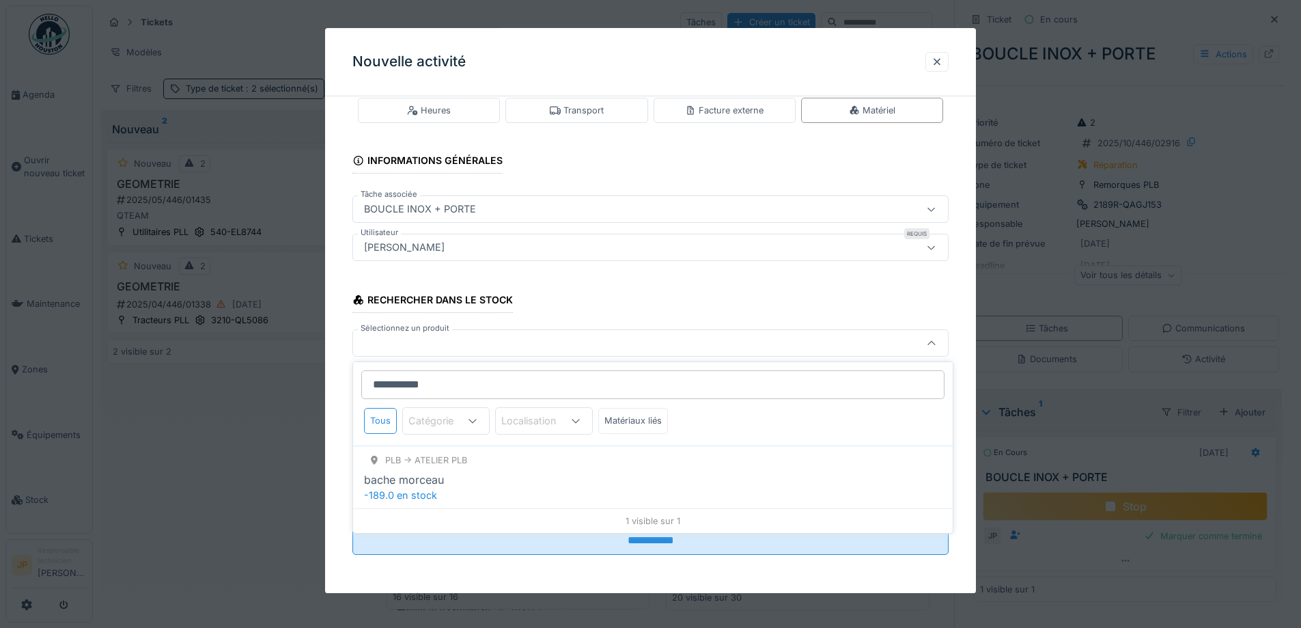
click at [472, 475] on div "bache morceau" at bounding box center [653, 479] width 578 height 16
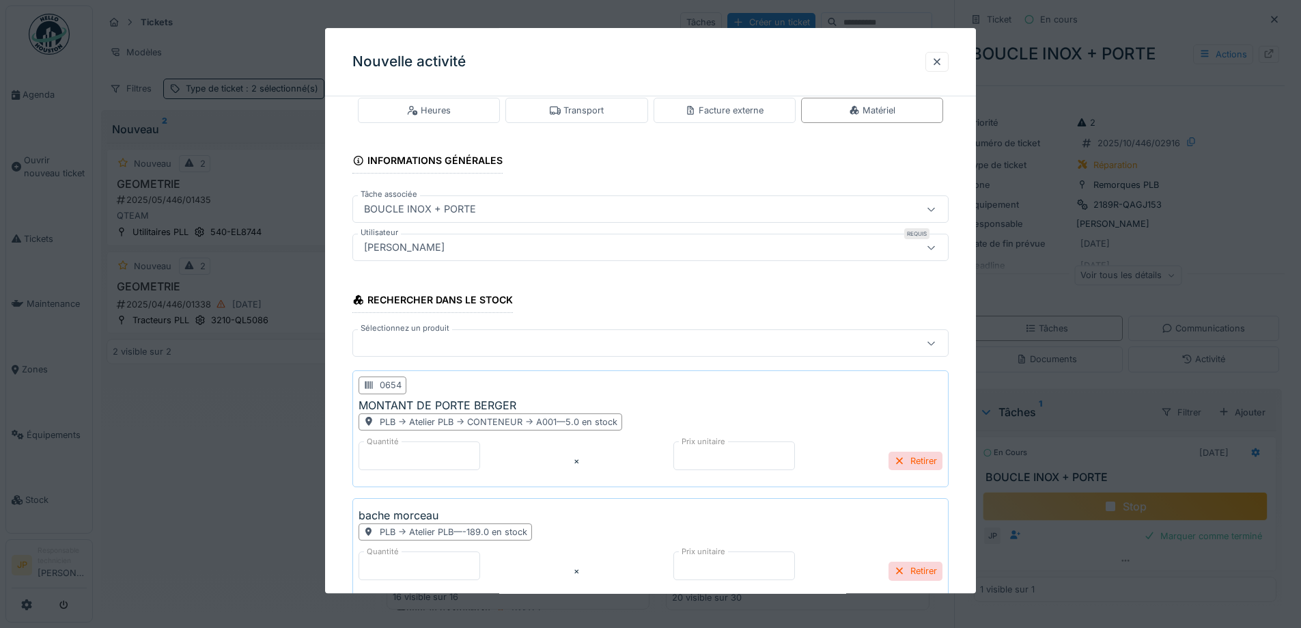
click at [429, 344] on div at bounding box center [616, 343] width 514 height 15
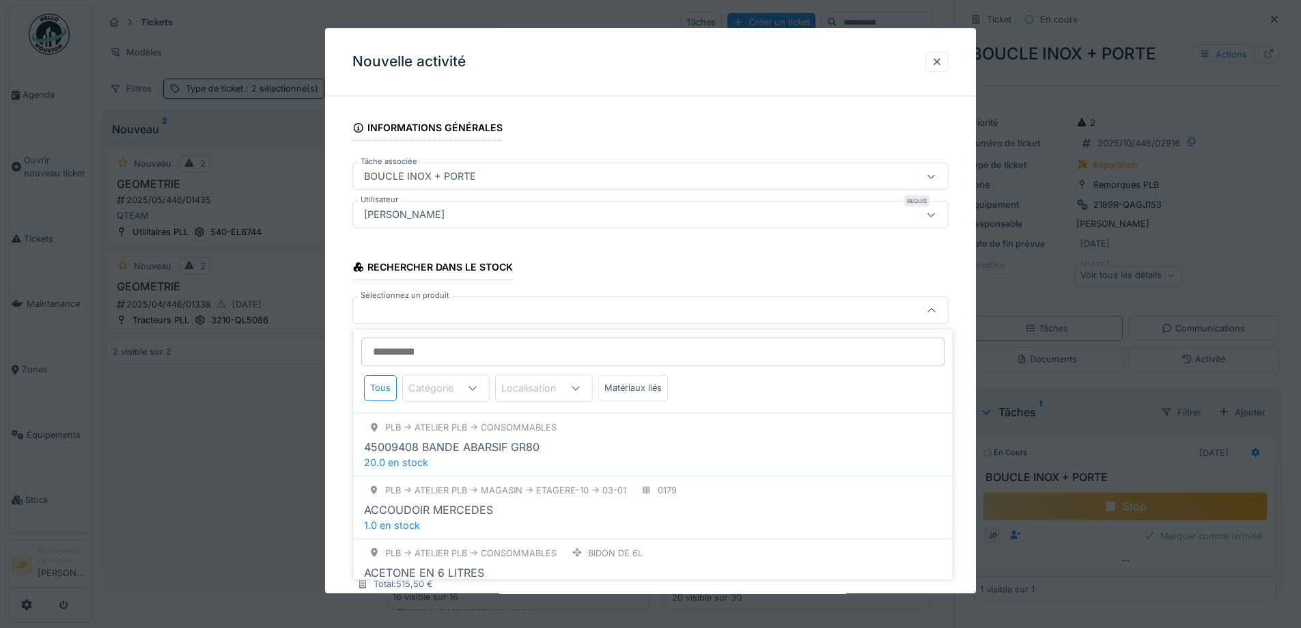
click at [414, 348] on input "Sélectionnez un produit" at bounding box center [652, 351] width 583 height 29
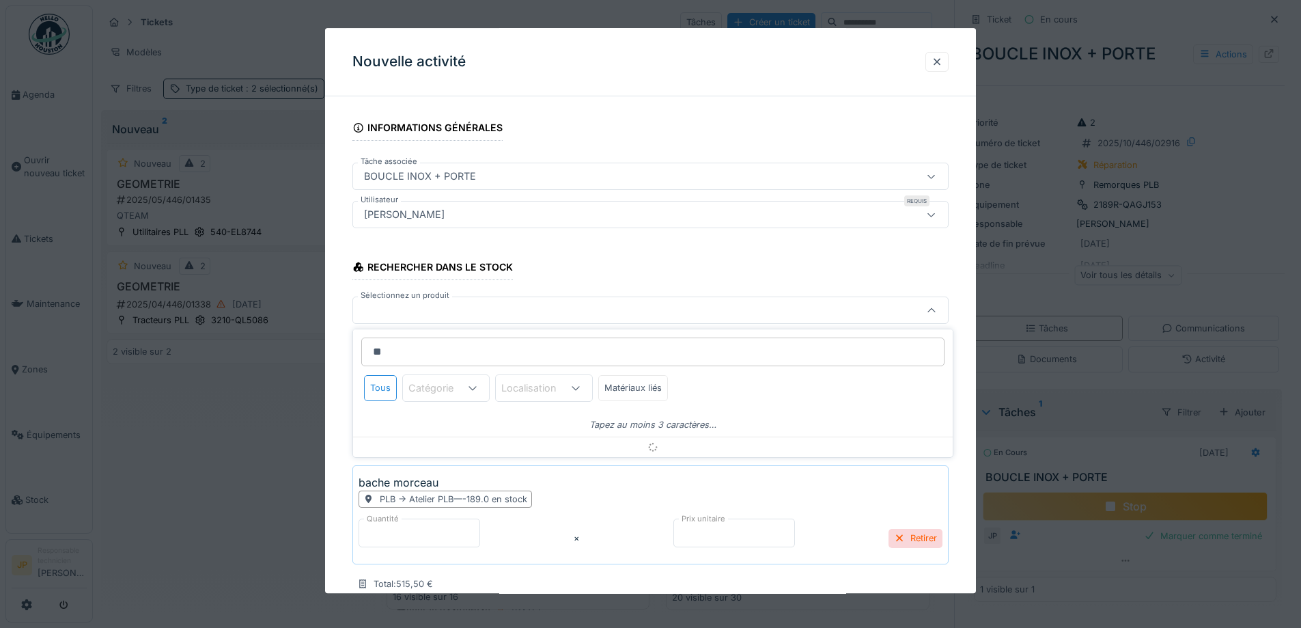
type input "*"
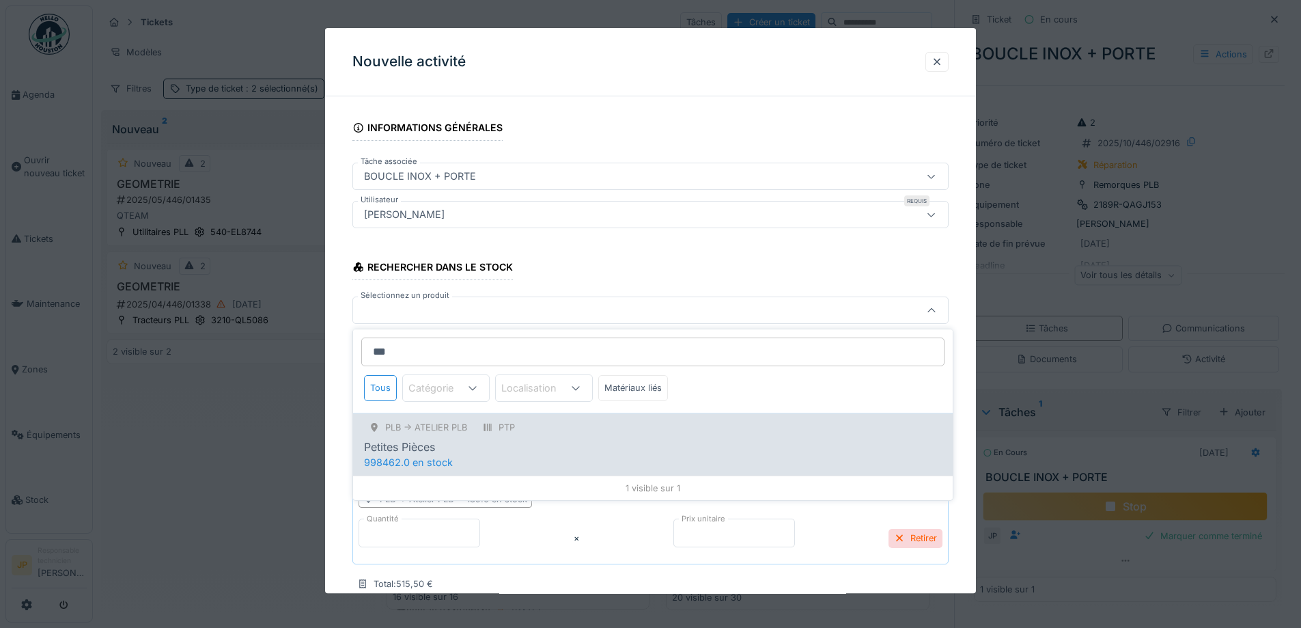
type input "***"
click at [573, 424] on div "PLB -> Atelier PLB PTP" at bounding box center [653, 427] width 578 height 17
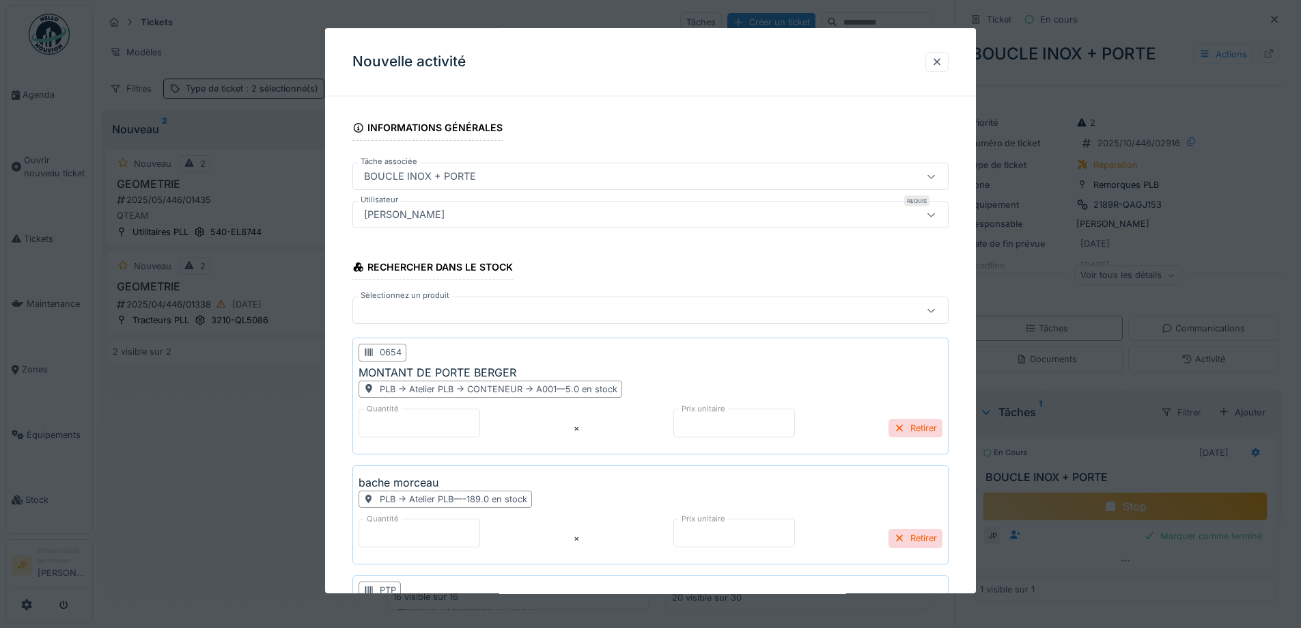
click at [425, 311] on div at bounding box center [616, 310] width 514 height 15
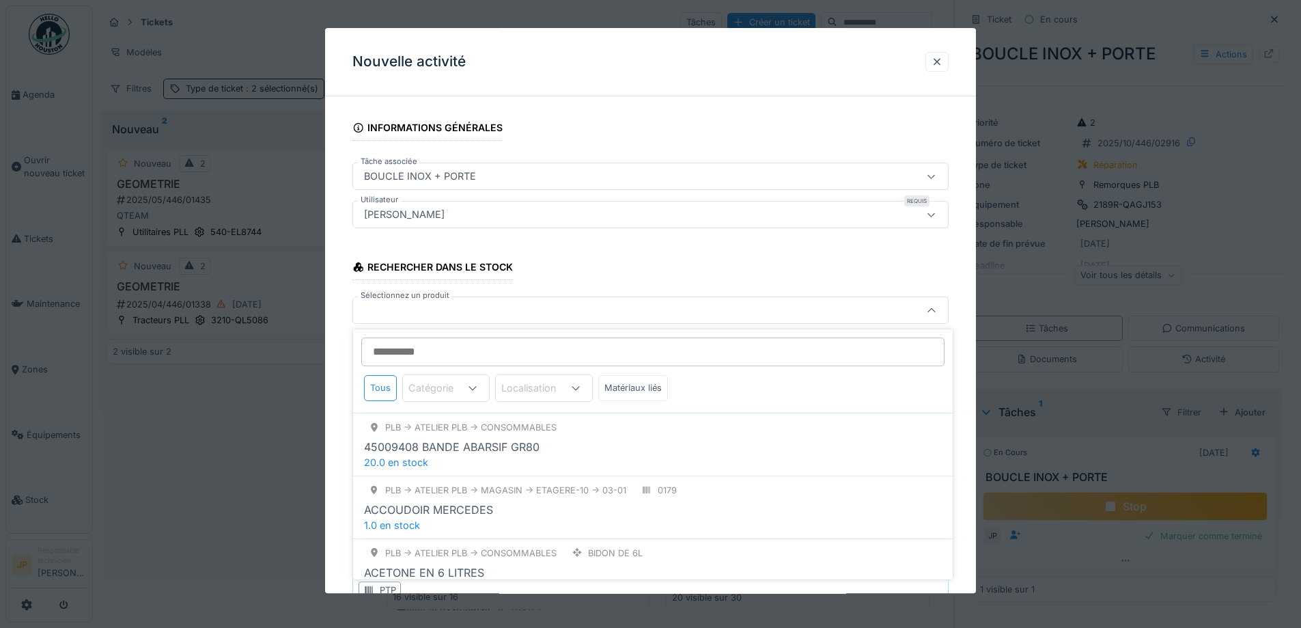
click at [412, 340] on input "Sélectionnez un produit" at bounding box center [652, 351] width 583 height 29
type input "****"
click at [398, 452] on div "BOUCLE INOX BERGER" at bounding box center [424, 447] width 120 height 16
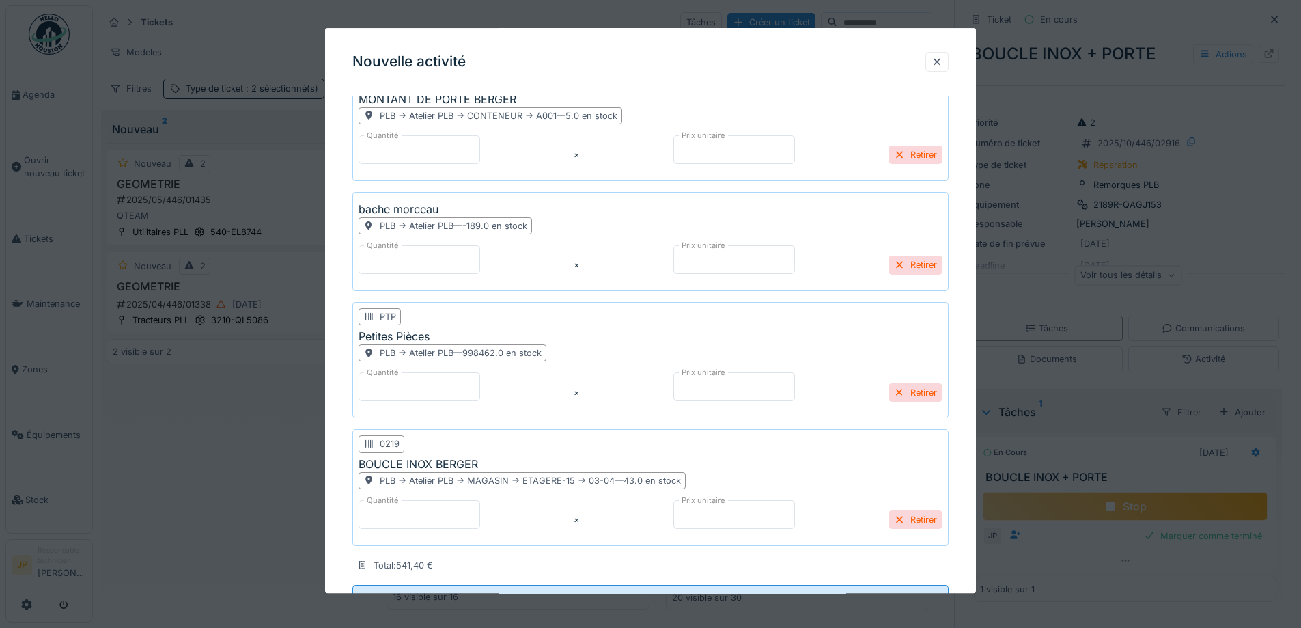
scroll to position [391, 0]
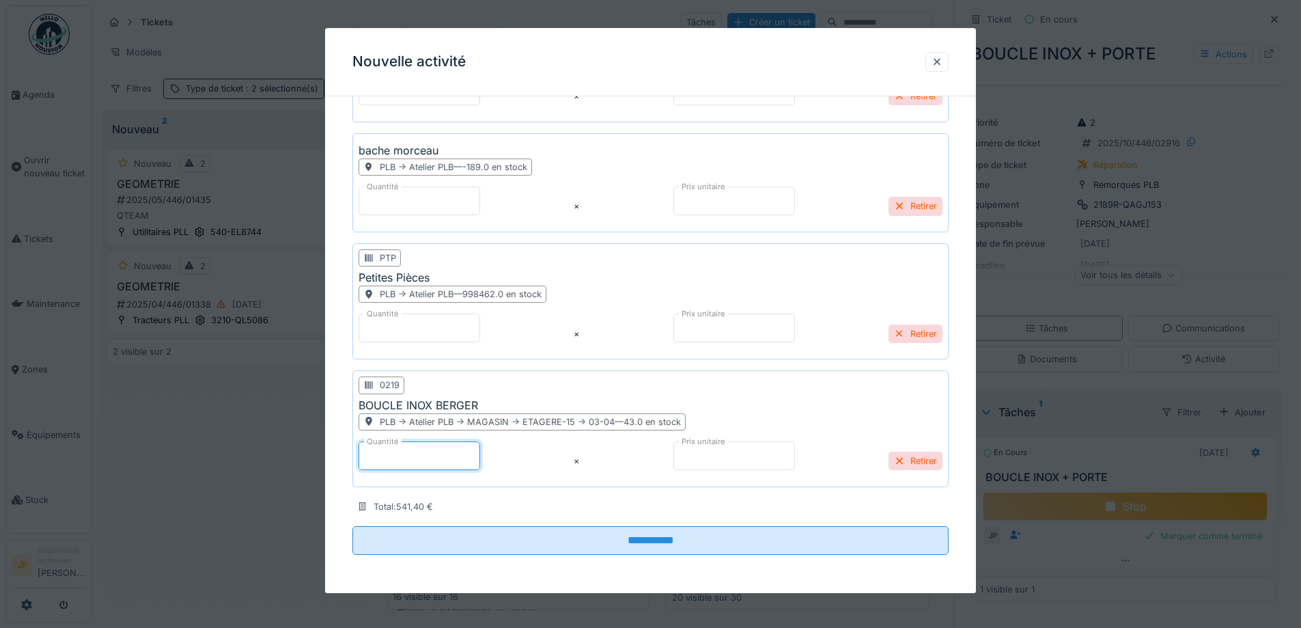
drag, startPoint x: 410, startPoint y: 459, endPoint x: 329, endPoint y: 463, distance: 81.4
click at [329, 463] on div "**********" at bounding box center [650, 155] width 651 height 876
type input "*"
click at [619, 503] on div "Rechercher dans le stock Sélectionnez un produit 0654 MONTANT DE PORTE BERGER P…" at bounding box center [650, 215] width 596 height 601
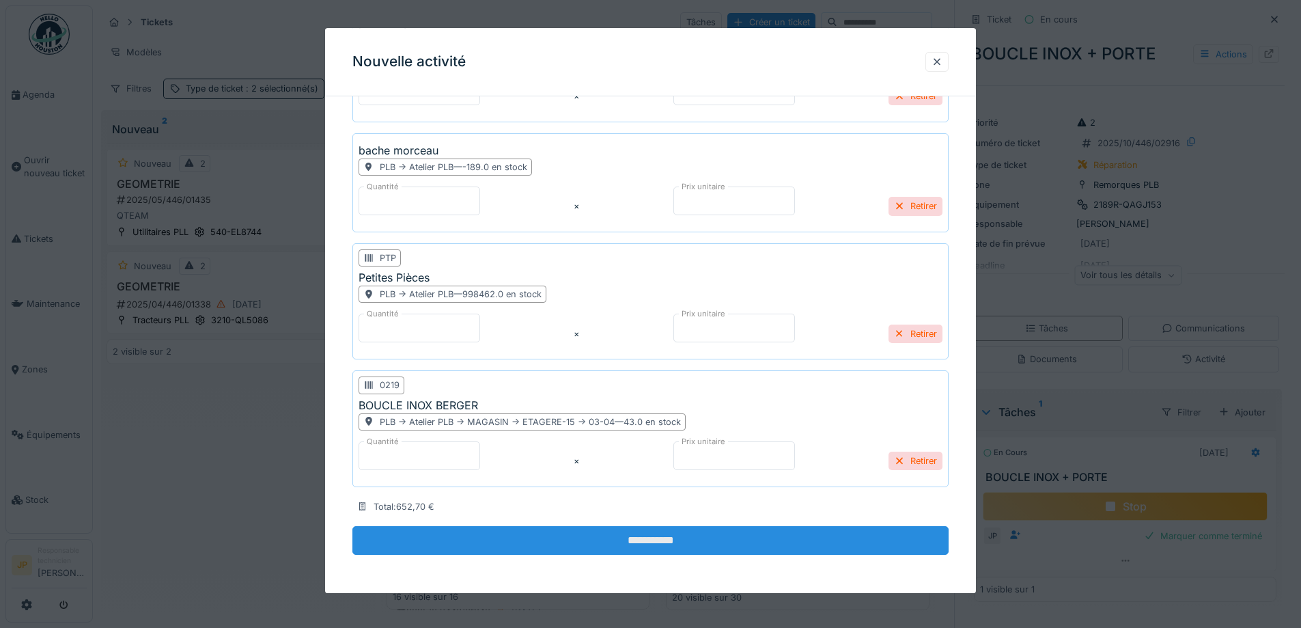
click at [628, 545] on input "**********" at bounding box center [650, 540] width 596 height 29
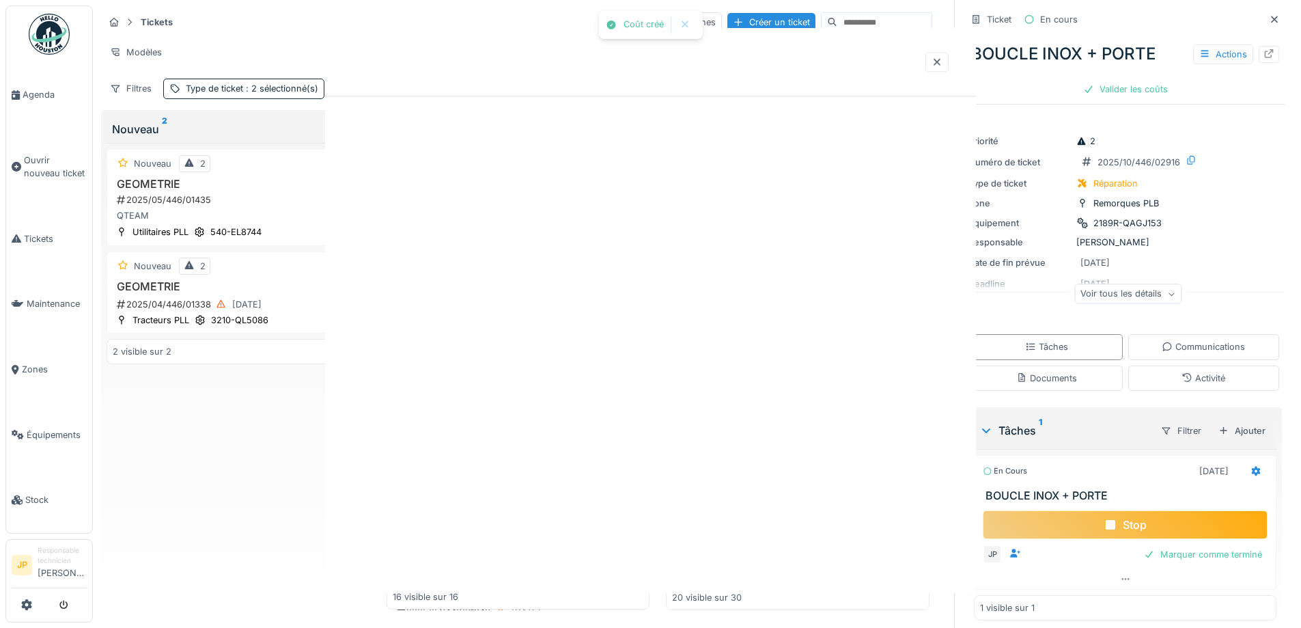
scroll to position [0, 0]
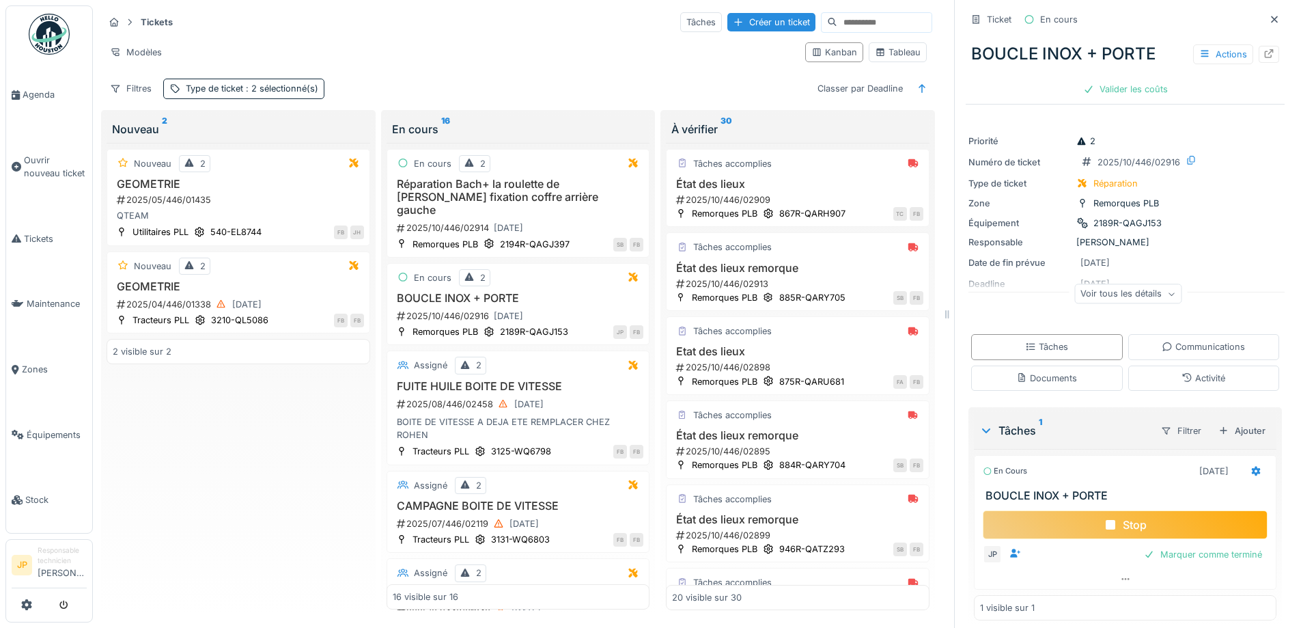
click at [1132, 526] on div "Stop" at bounding box center [1125, 524] width 285 height 29
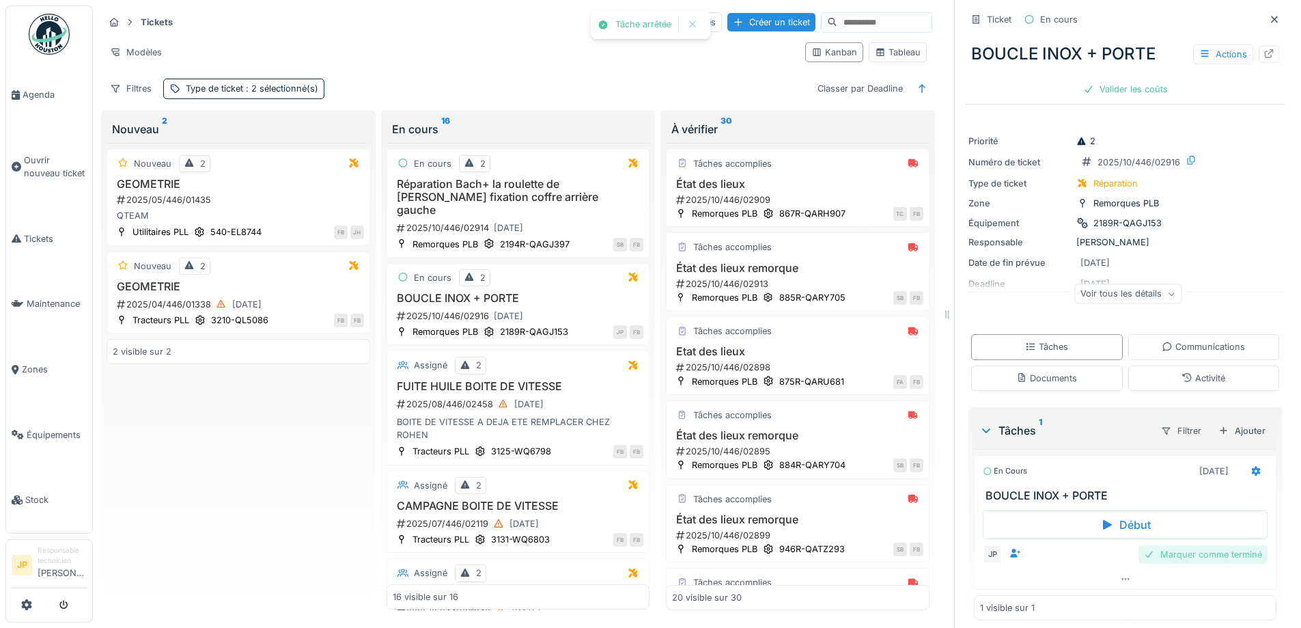
click at [1204, 561] on div "Marquer comme terminé" at bounding box center [1203, 554] width 129 height 18
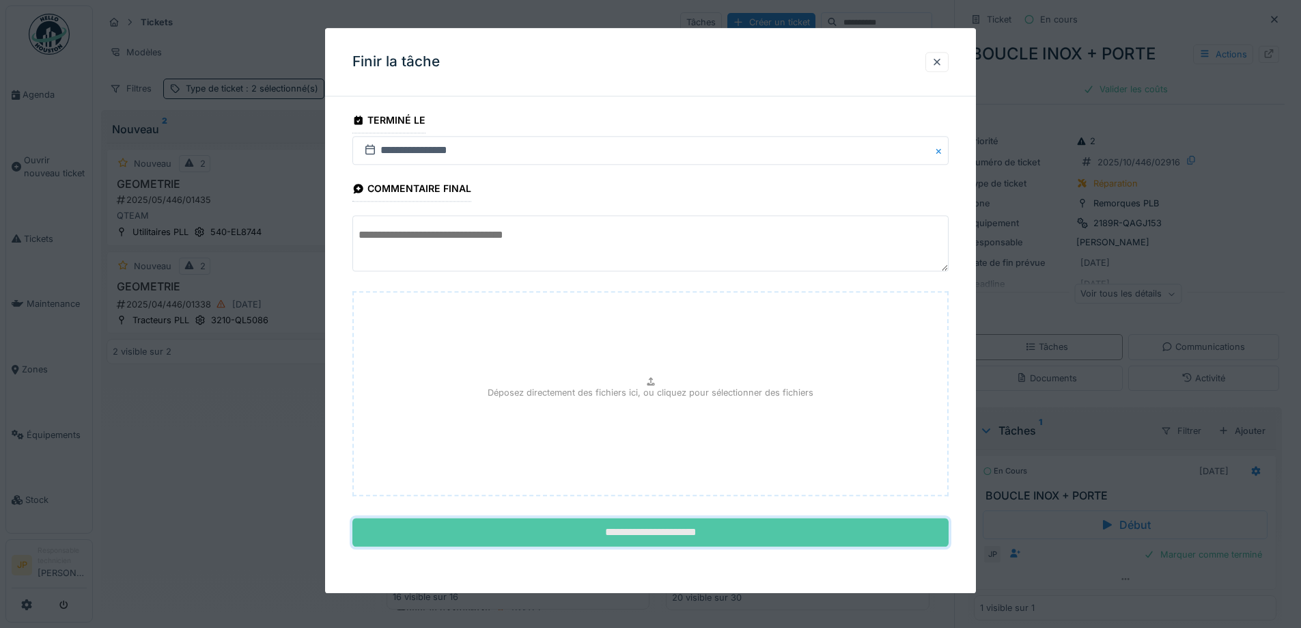
click at [643, 529] on input "**********" at bounding box center [650, 532] width 596 height 29
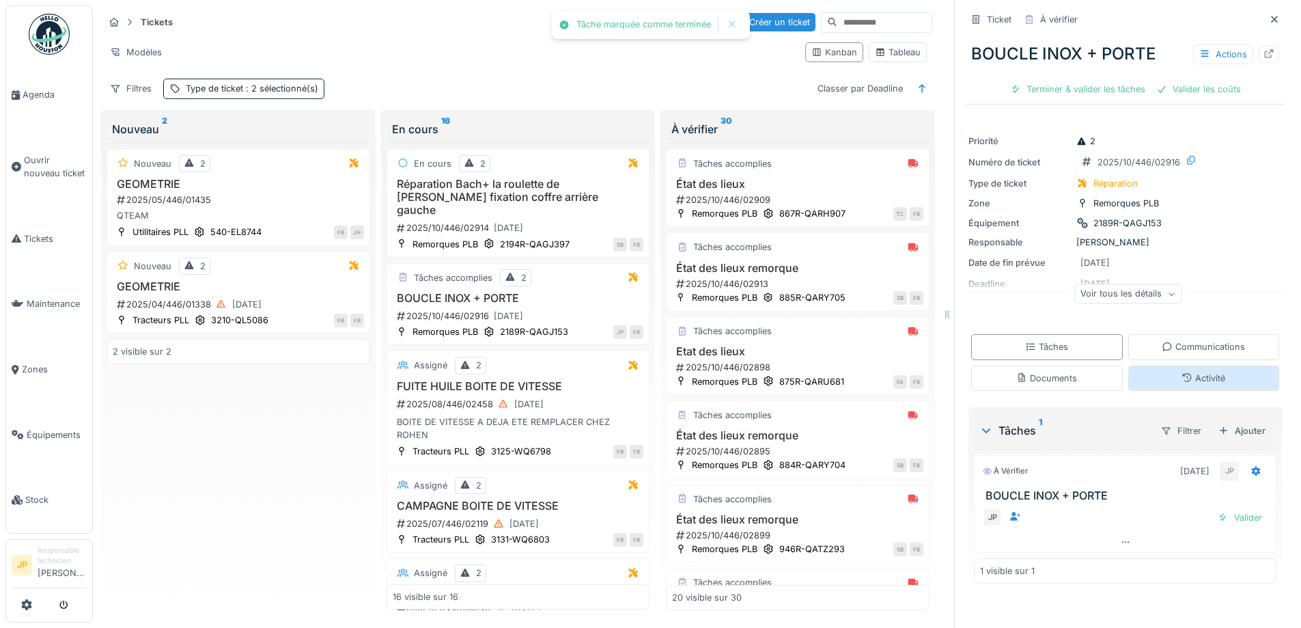
click at [1179, 389] on div "Activité" at bounding box center [1204, 377] width 152 height 25
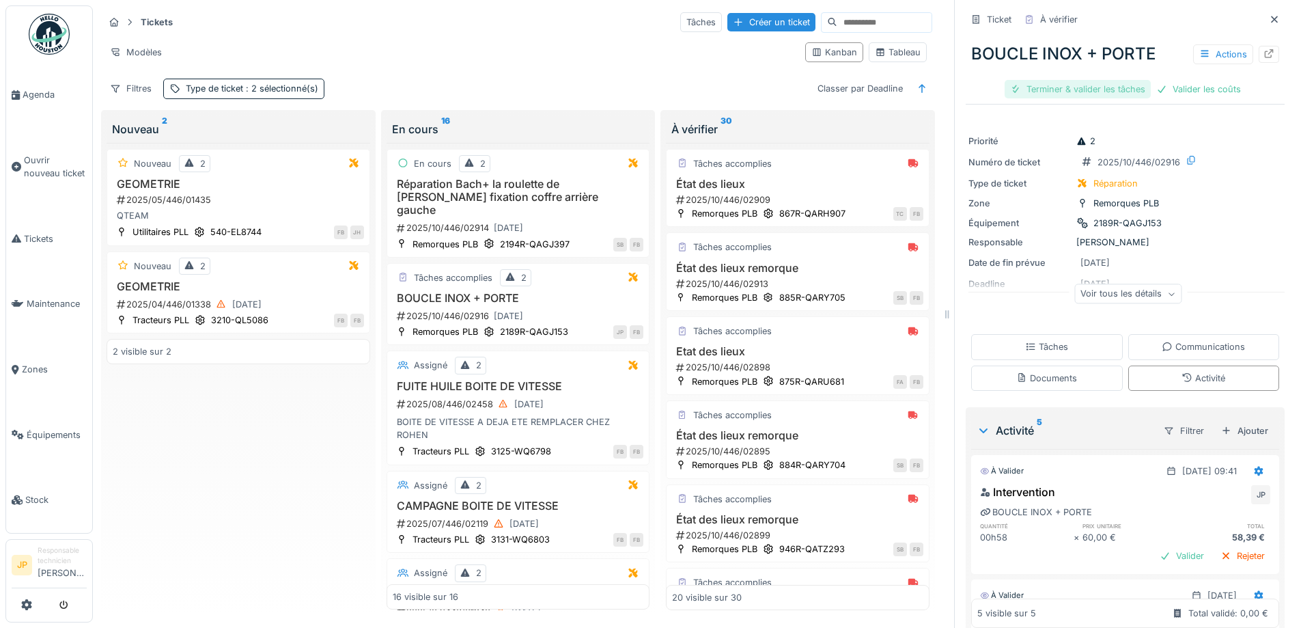
click at [1074, 80] on div "Terminer & valider les tâches" at bounding box center [1078, 89] width 146 height 18
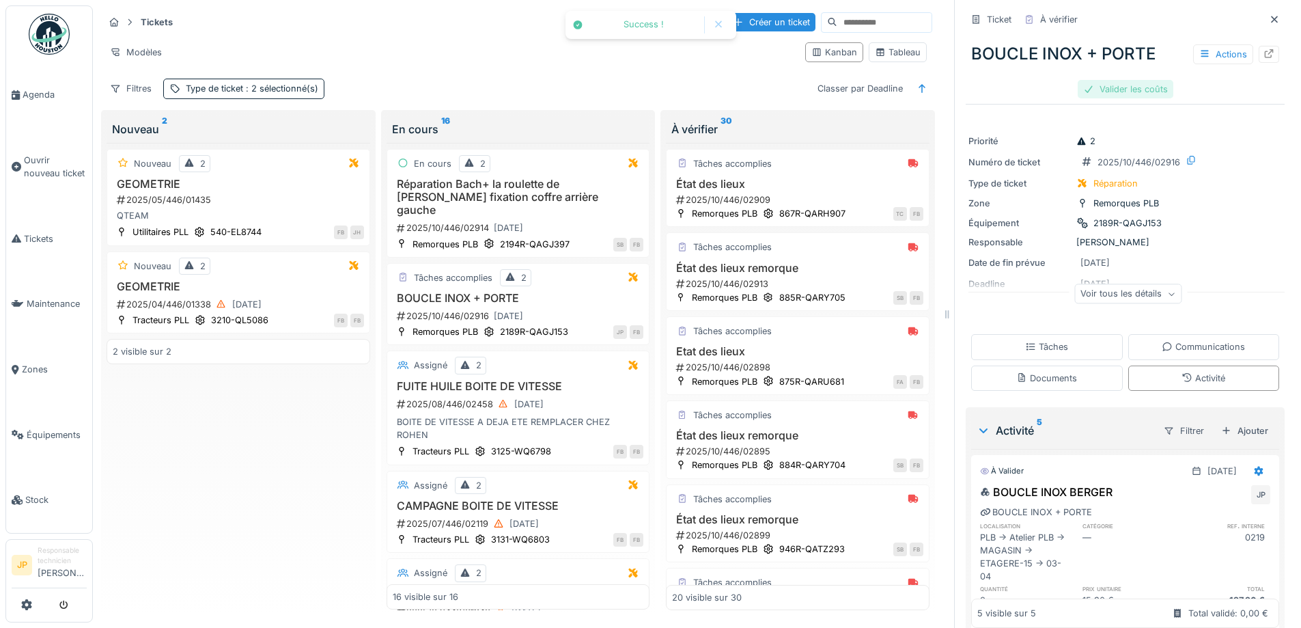
click at [1109, 80] on div "Valider les coûts" at bounding box center [1126, 89] width 96 height 18
click at [1120, 80] on div "Envoyer pour approbation" at bounding box center [1125, 89] width 137 height 18
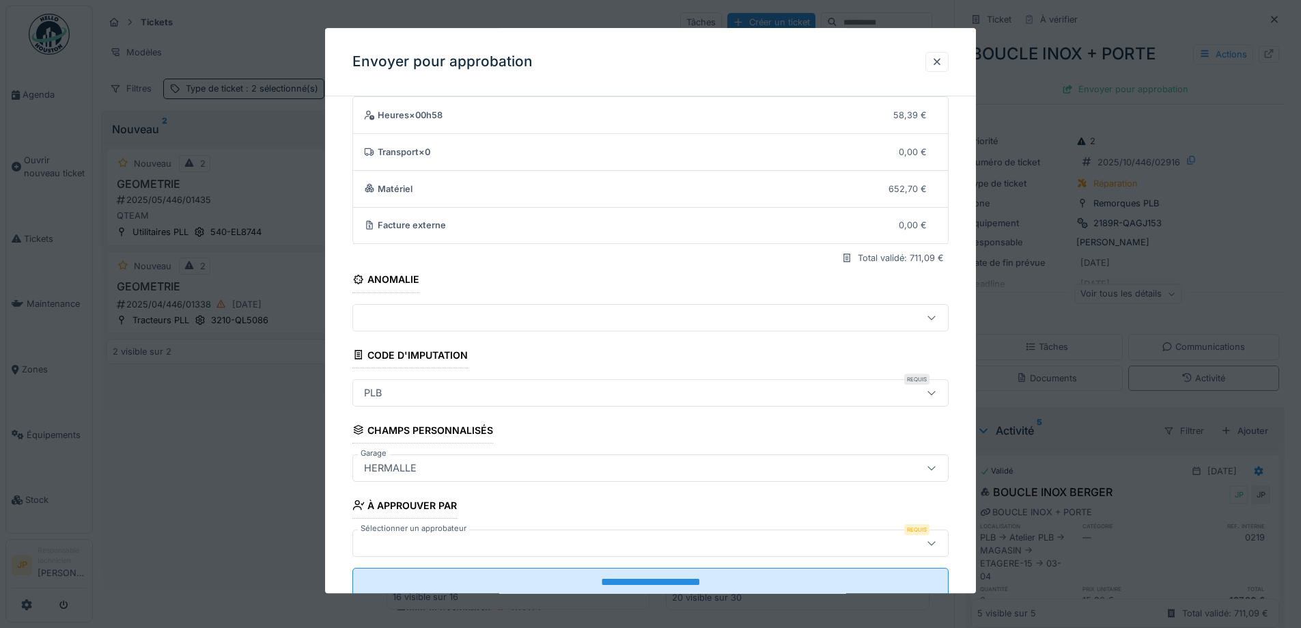
scroll to position [84, 0]
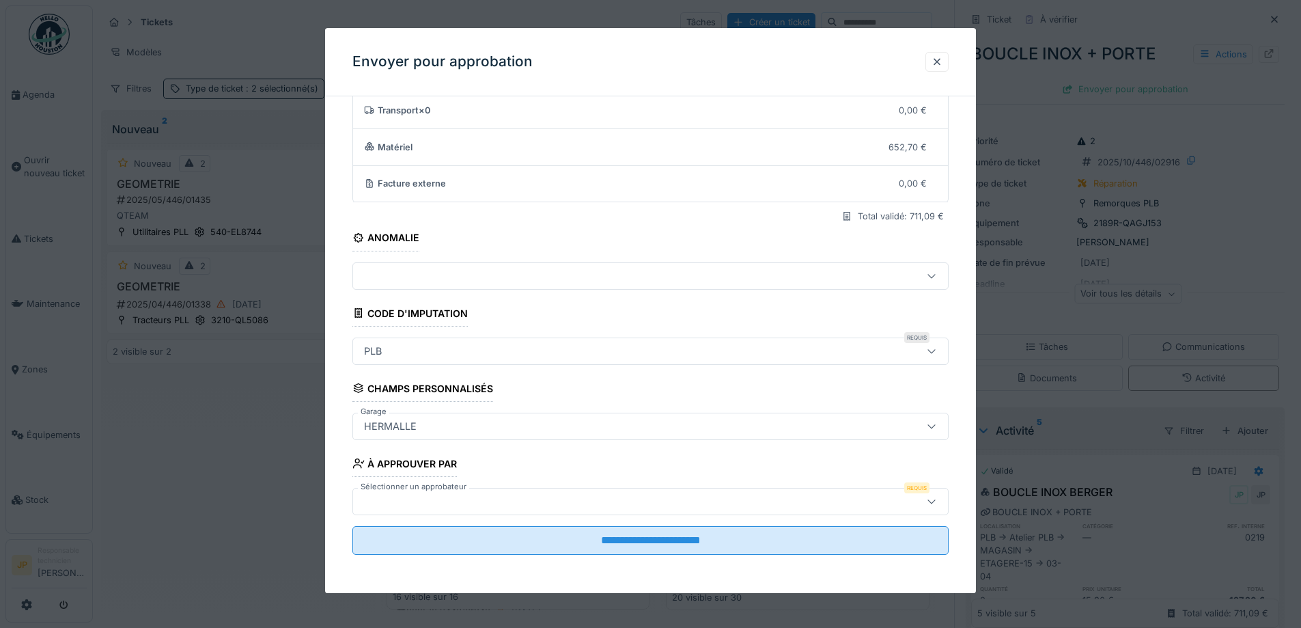
click at [445, 501] on div at bounding box center [616, 501] width 514 height 15
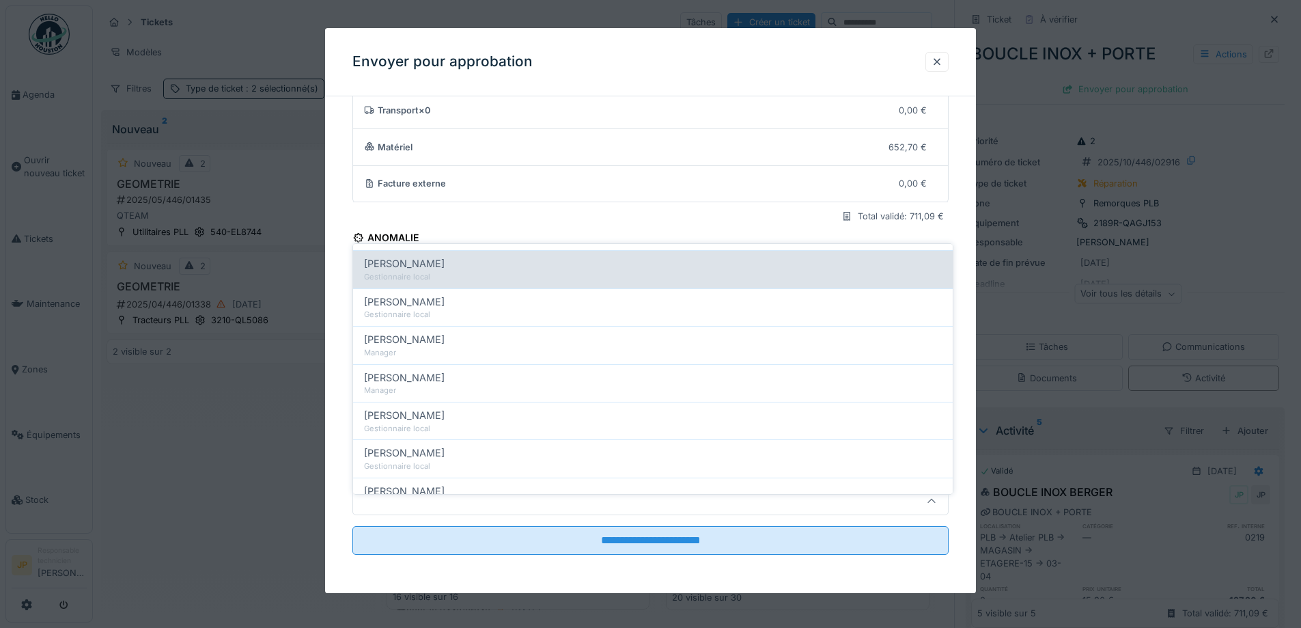
scroll to position [273, 0]
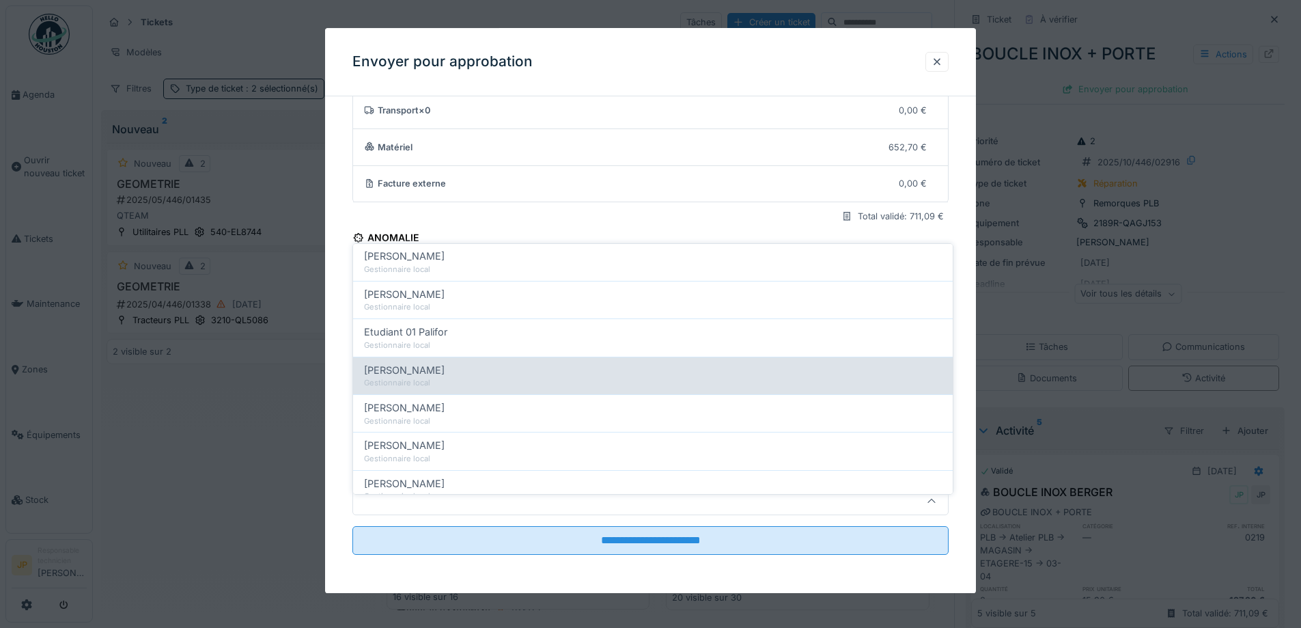
click at [450, 365] on div "Farid Benaissa" at bounding box center [653, 370] width 578 height 15
type input "*****"
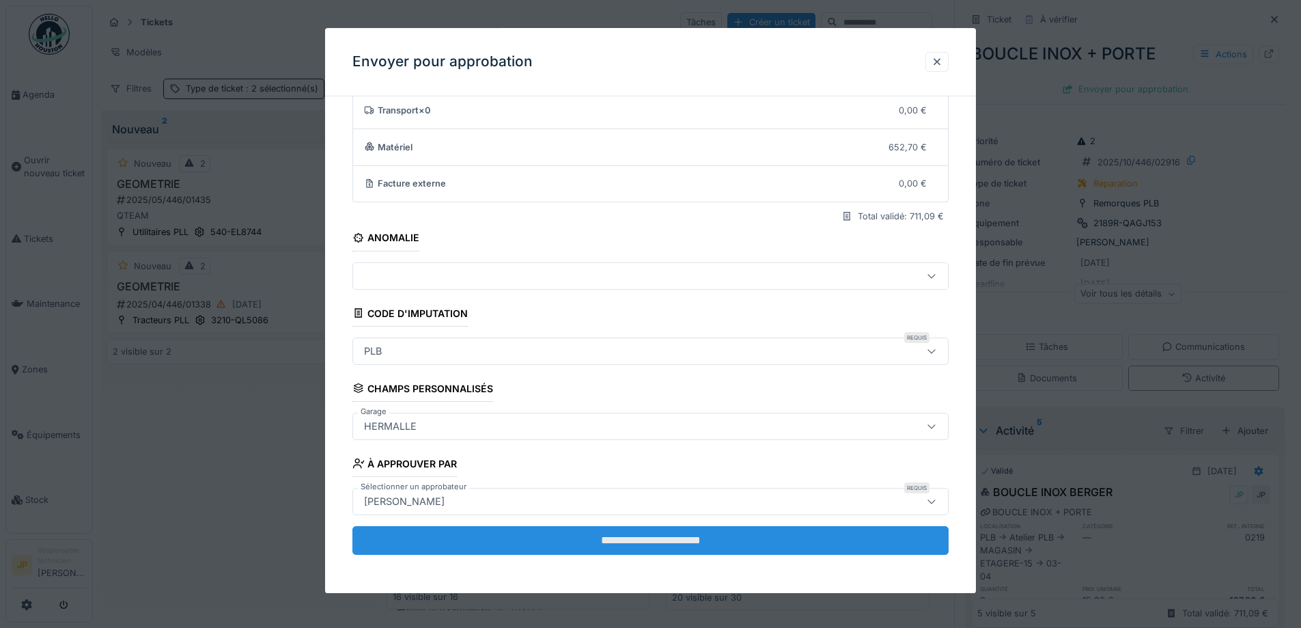
click at [641, 541] on input "**********" at bounding box center [650, 540] width 596 height 29
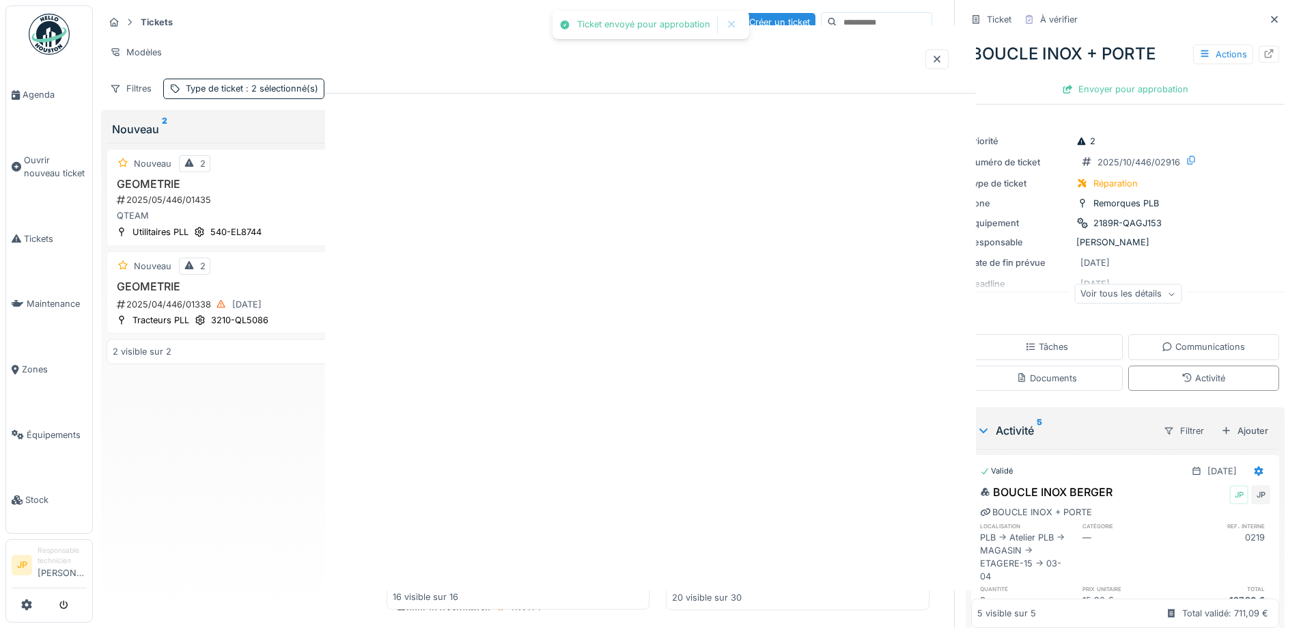
scroll to position [0, 0]
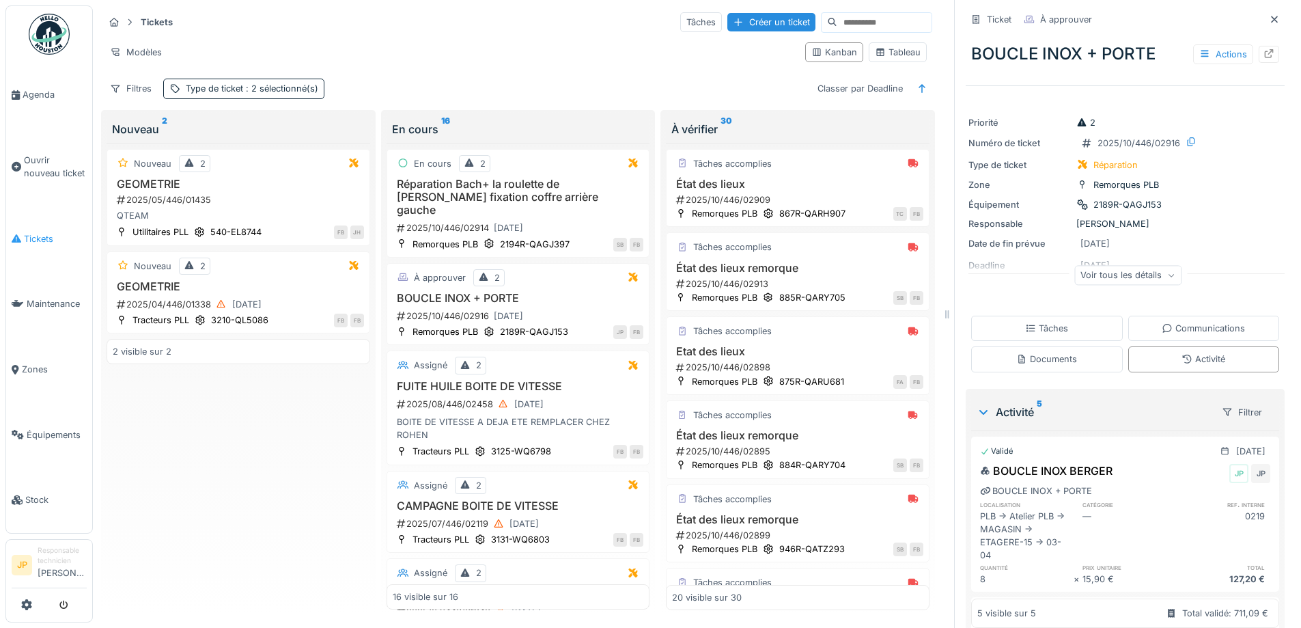
click at [14, 236] on icon at bounding box center [17, 239] width 10 height 10
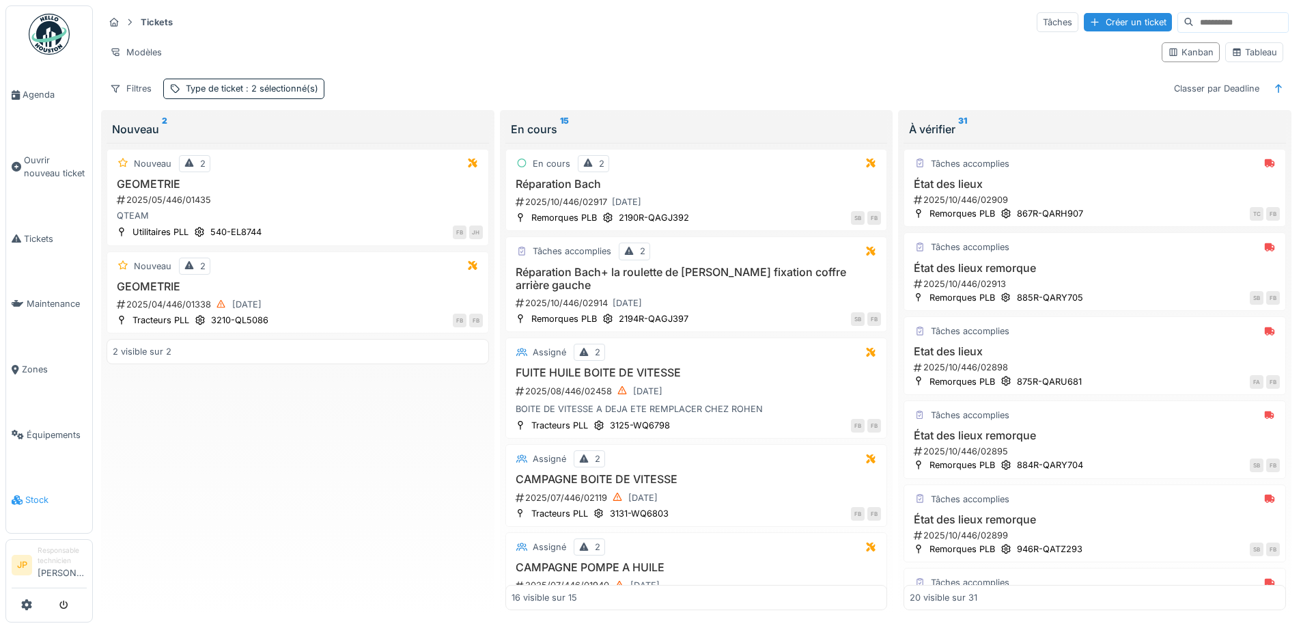
click at [16, 479] on link "Stock" at bounding box center [49, 500] width 86 height 66
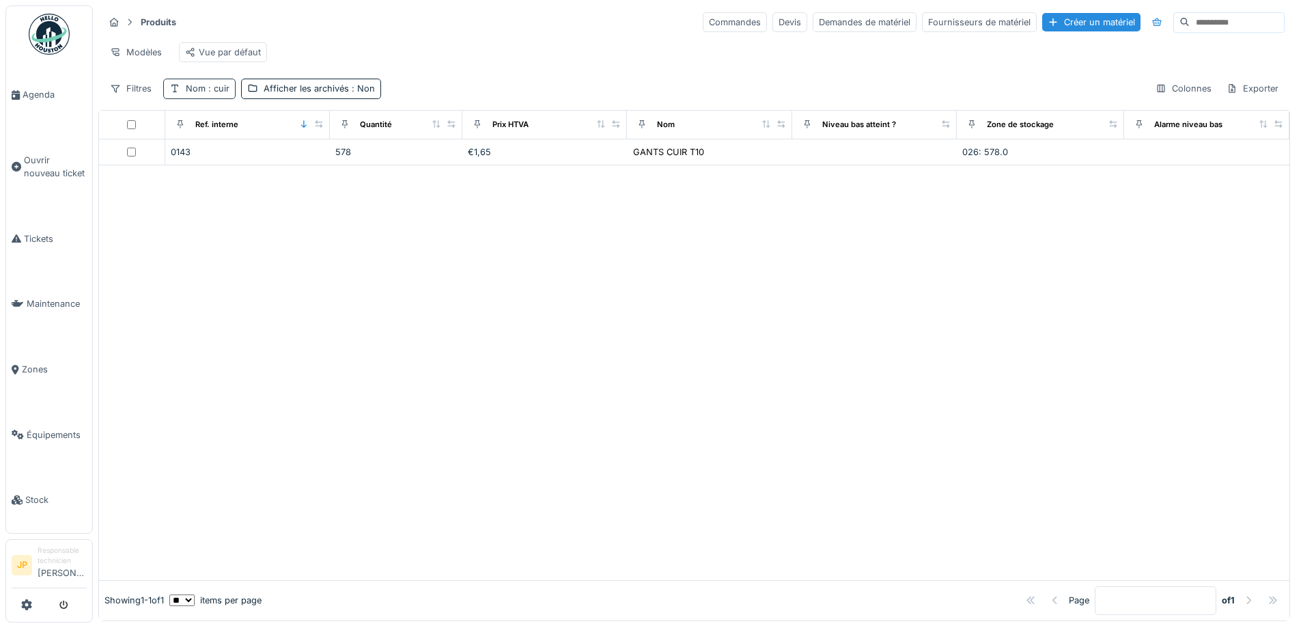
click at [199, 95] on div "Nom : cuir" at bounding box center [208, 88] width 44 height 13
drag, startPoint x: 219, startPoint y: 167, endPoint x: 171, endPoint y: 167, distance: 47.8
click at [174, 167] on input "****" at bounding box center [237, 164] width 136 height 29
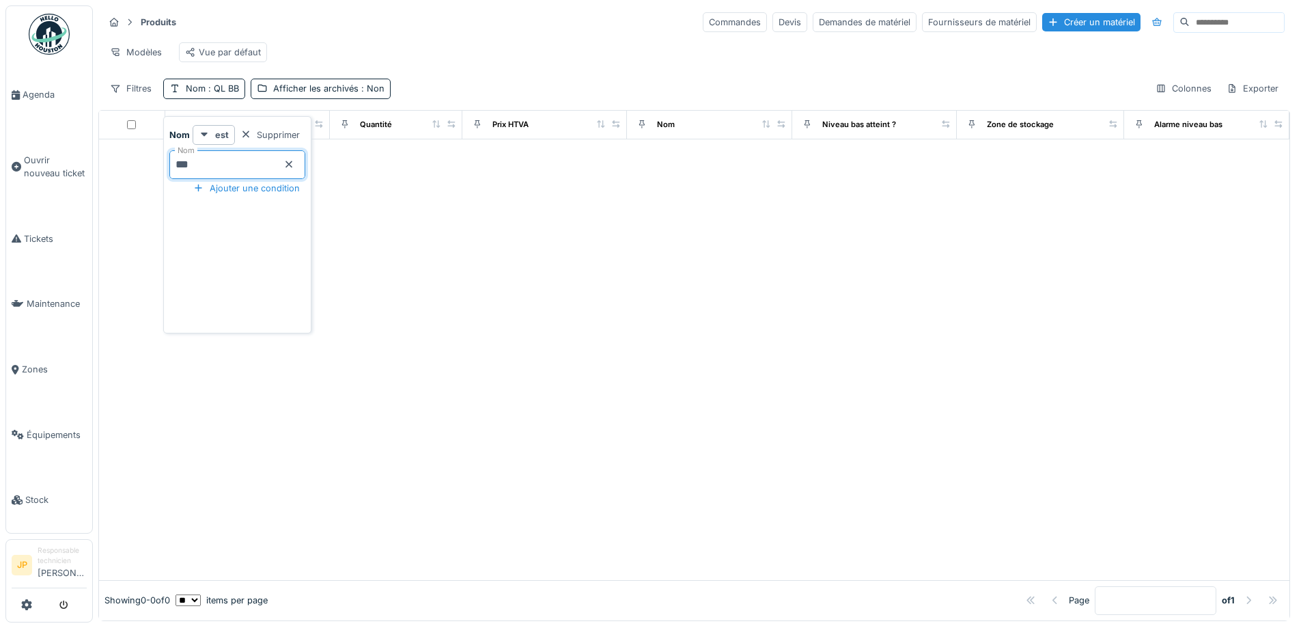
type input "**"
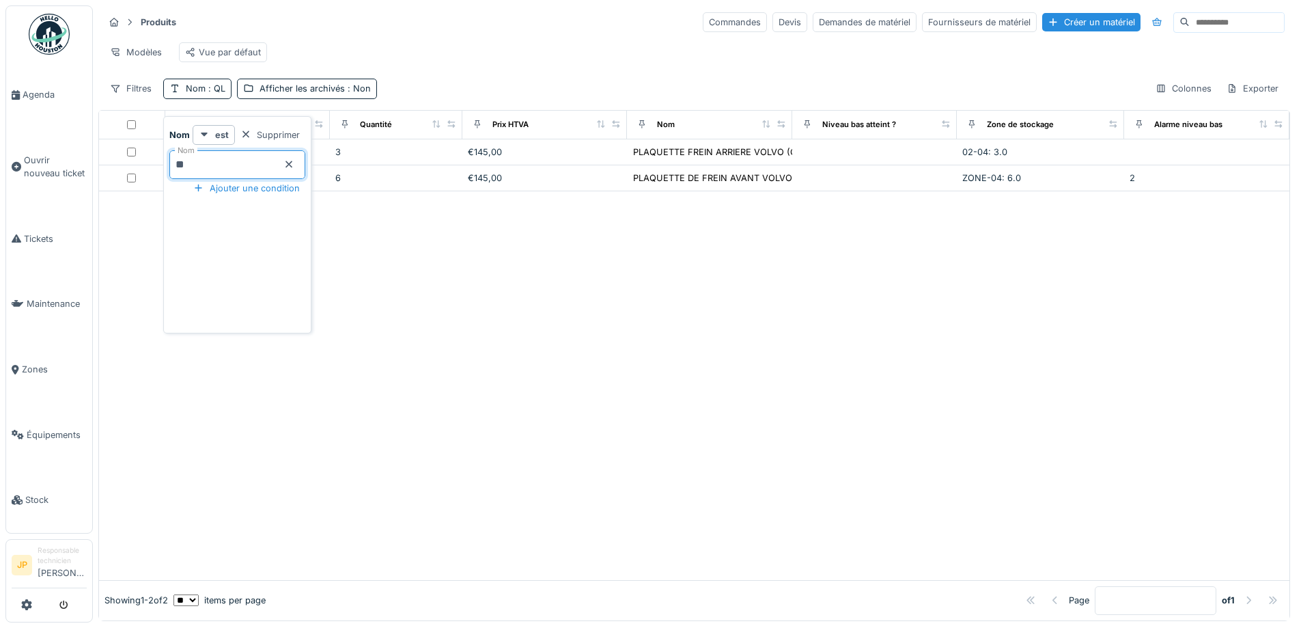
click at [493, 60] on div "Modèles Vue par défaut" at bounding box center [694, 52] width 1181 height 31
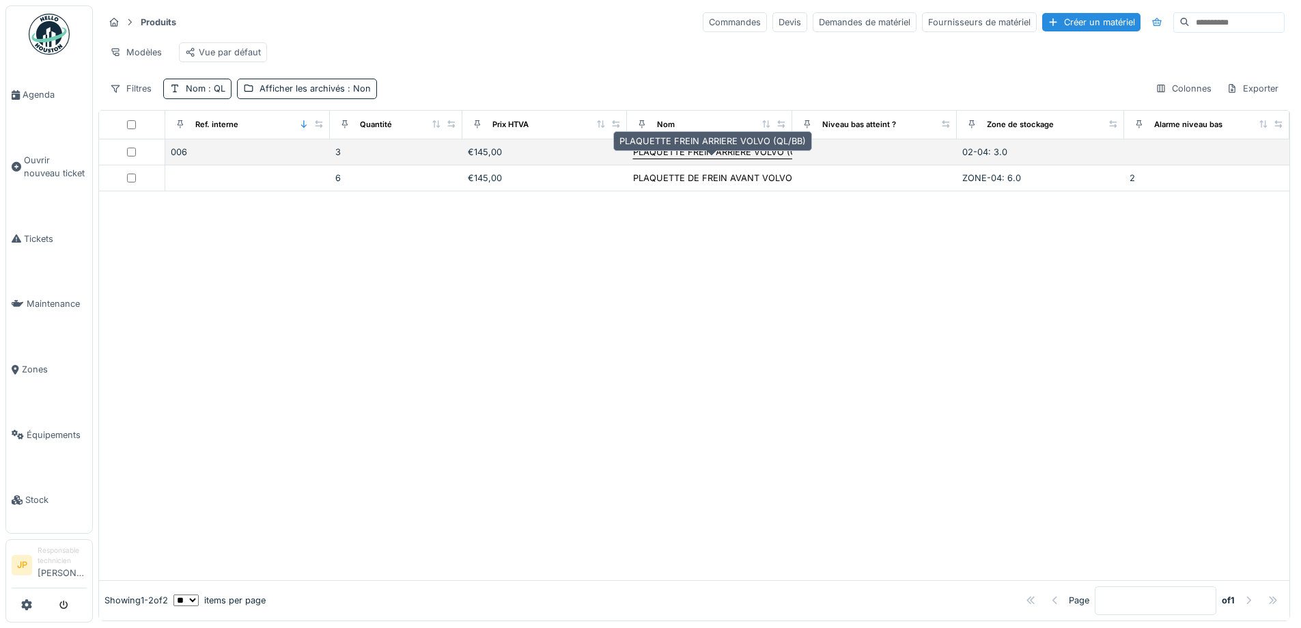
click at [708, 158] on div "PLAQUETTE FREIN ARRIERE VOLVO (QL/BB)" at bounding box center [726, 151] width 186 height 13
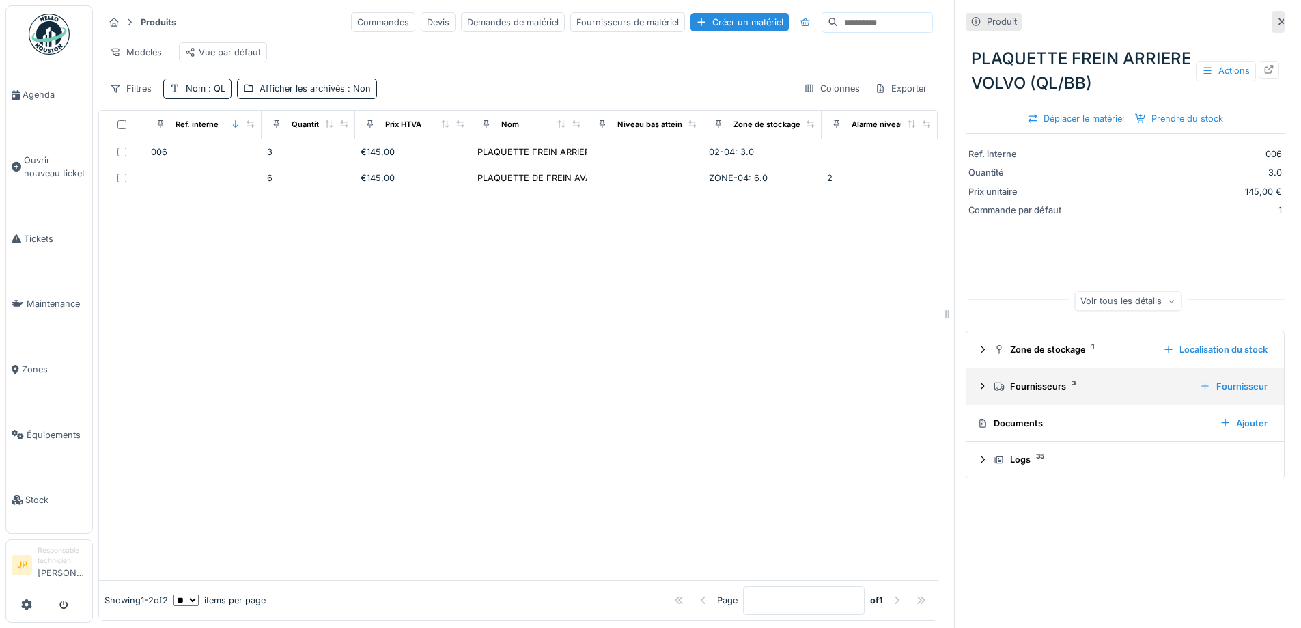
click at [1017, 385] on div "Fournisseurs 3" at bounding box center [1091, 386] width 195 height 13
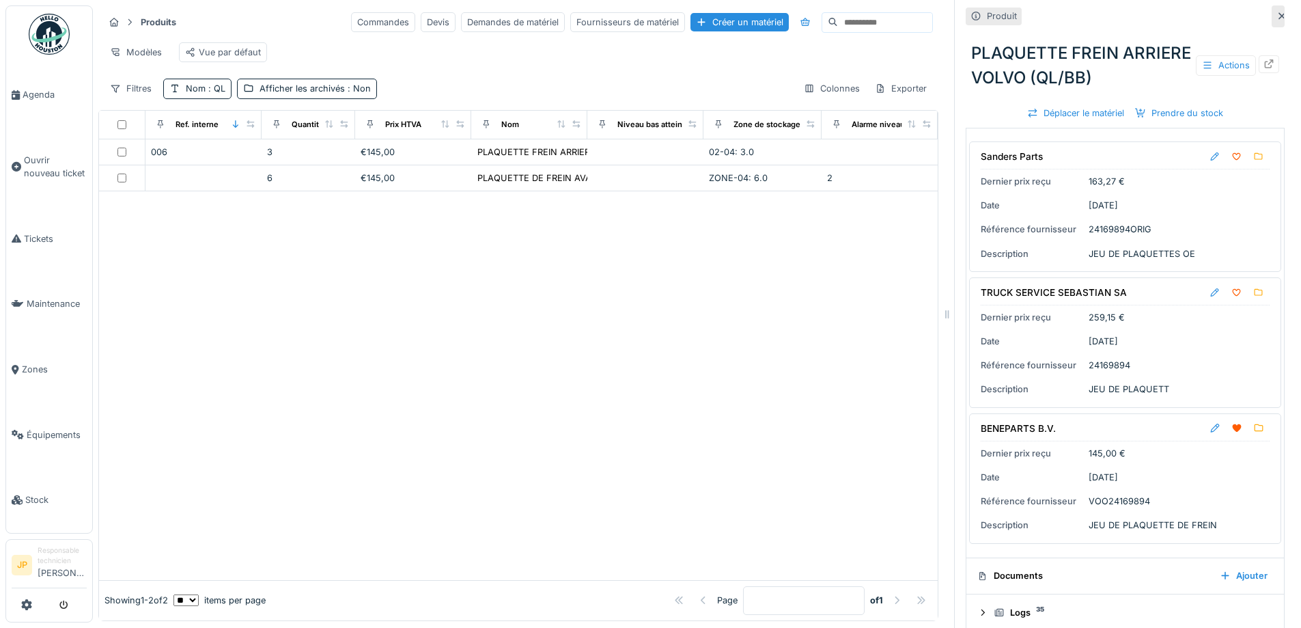
scroll to position [273, 0]
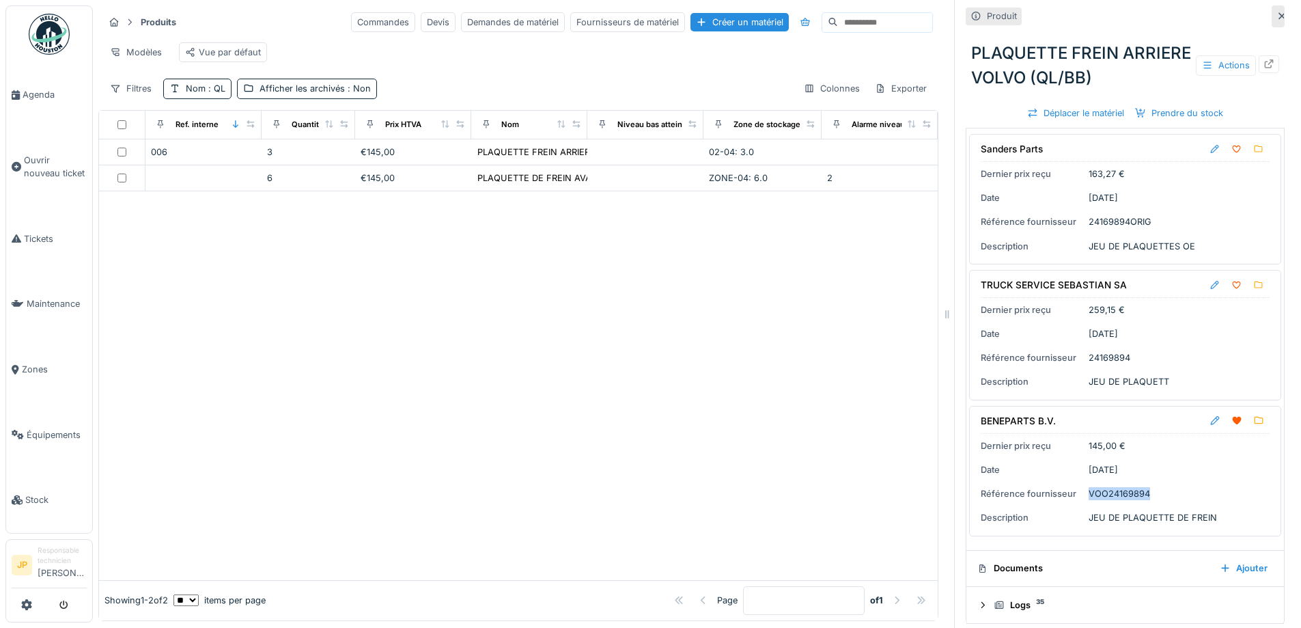
drag, startPoint x: 1128, startPoint y: 495, endPoint x: 1075, endPoint y: 497, distance: 53.3
click at [1075, 497] on div "BENEPARTS B.V. Dernier prix reçu 145,00 € Date [DATE] Référence fournisseur VOO…" at bounding box center [1125, 471] width 312 height 130
copy div "Référence fournisseur VOO24169894"
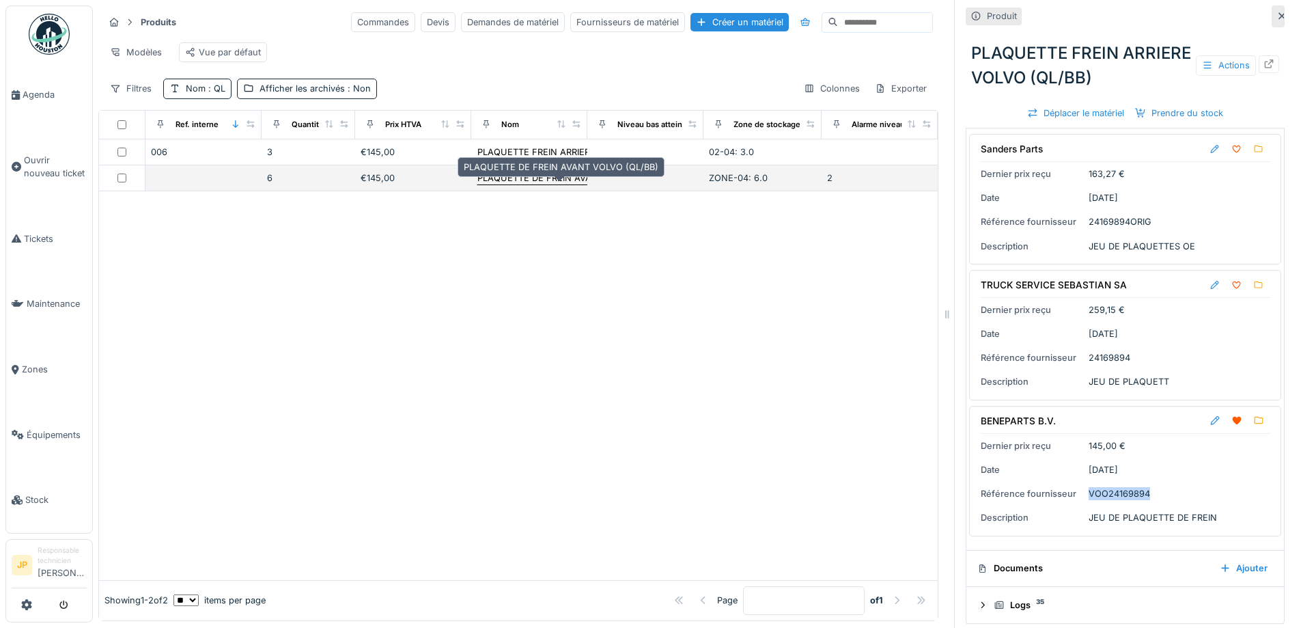
click at [530, 184] on div "PLAQUETTE DE FREIN AVANT VOLVO (QL/BB)" at bounding box center [574, 177] width 195 height 13
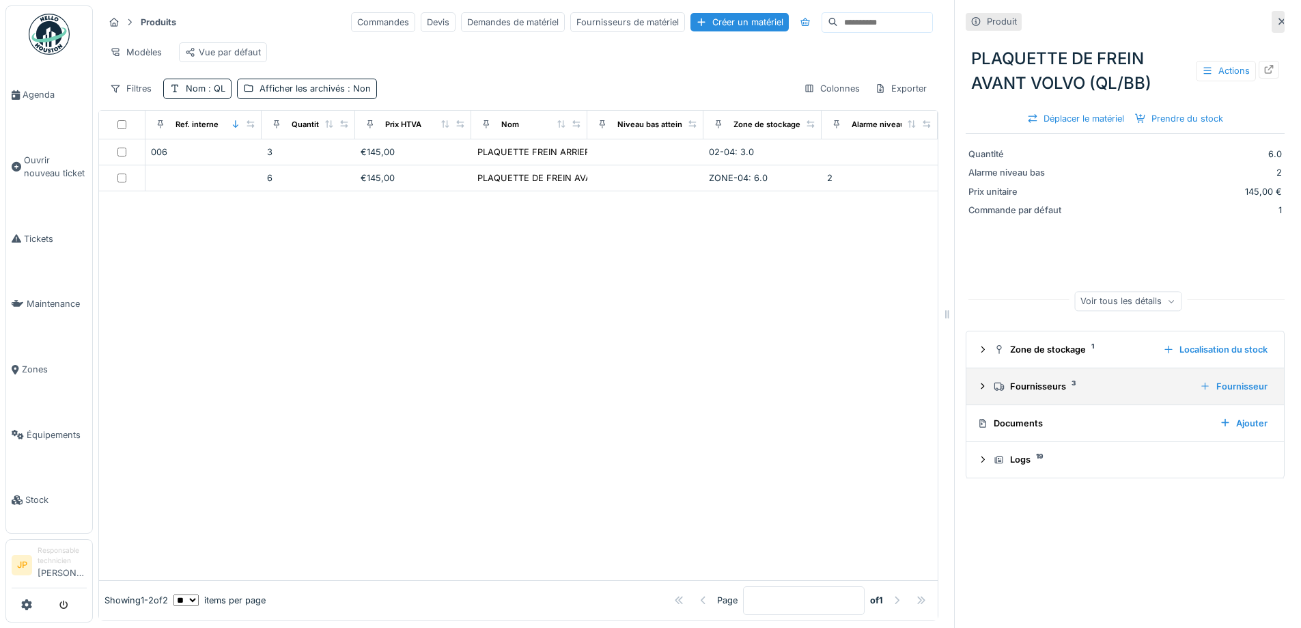
click at [1029, 395] on div "Fournisseurs 3 Fournisseur" at bounding box center [1126, 386] width 296 height 18
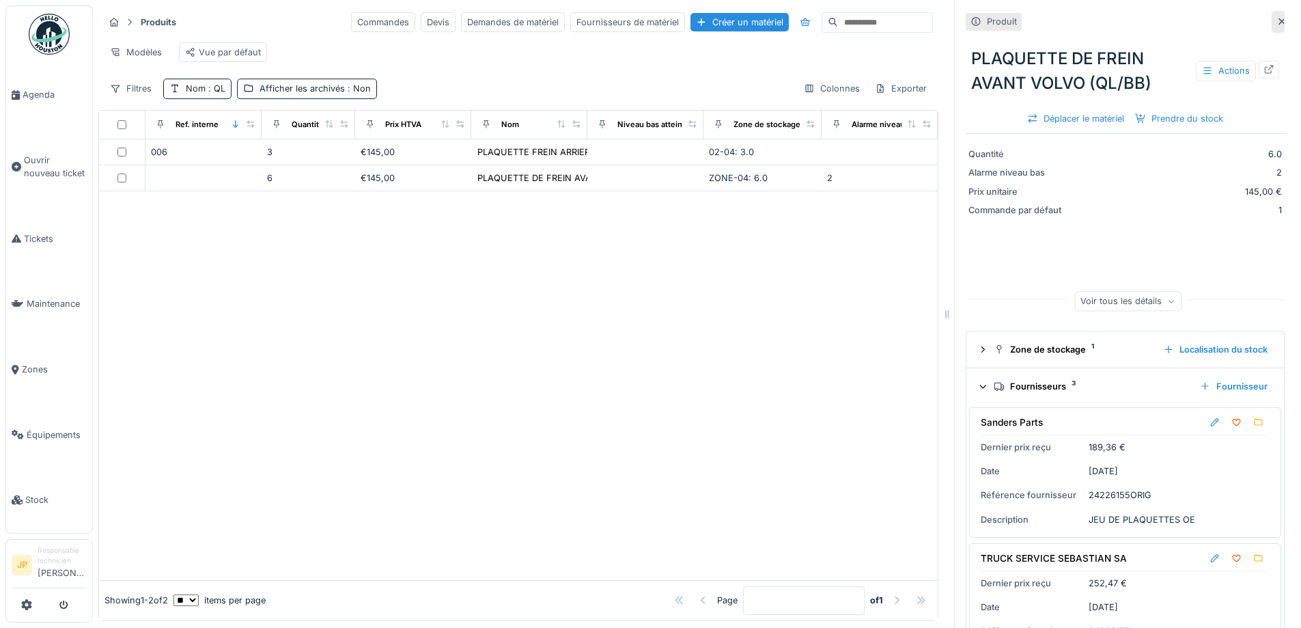
scroll to position [205, 0]
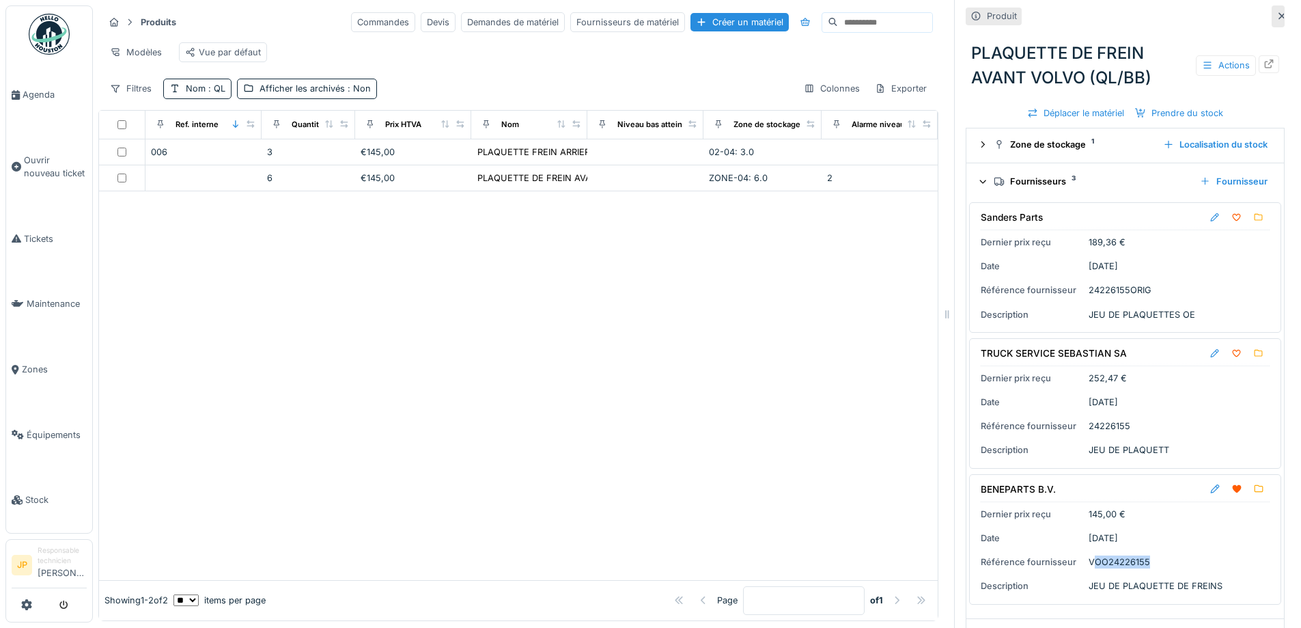
drag, startPoint x: 1141, startPoint y: 568, endPoint x: 1087, endPoint y: 566, distance: 54.0
click at [1087, 566] on div "BENEPARTS B.V. Dernier prix reçu 145,00 € Date [DATE] Référence fournisseur VOO…" at bounding box center [1125, 539] width 312 height 130
click at [1089, 566] on div "VOO24226155" at bounding box center [1119, 561] width 61 height 13
click at [1150, 580] on div "BENEPARTS B.V. Dernier prix reçu 145,00 € Date [DATE] Référence fournisseur VOO…" at bounding box center [1125, 539] width 312 height 130
drag, startPoint x: 1147, startPoint y: 568, endPoint x: 1075, endPoint y: 569, distance: 72.4
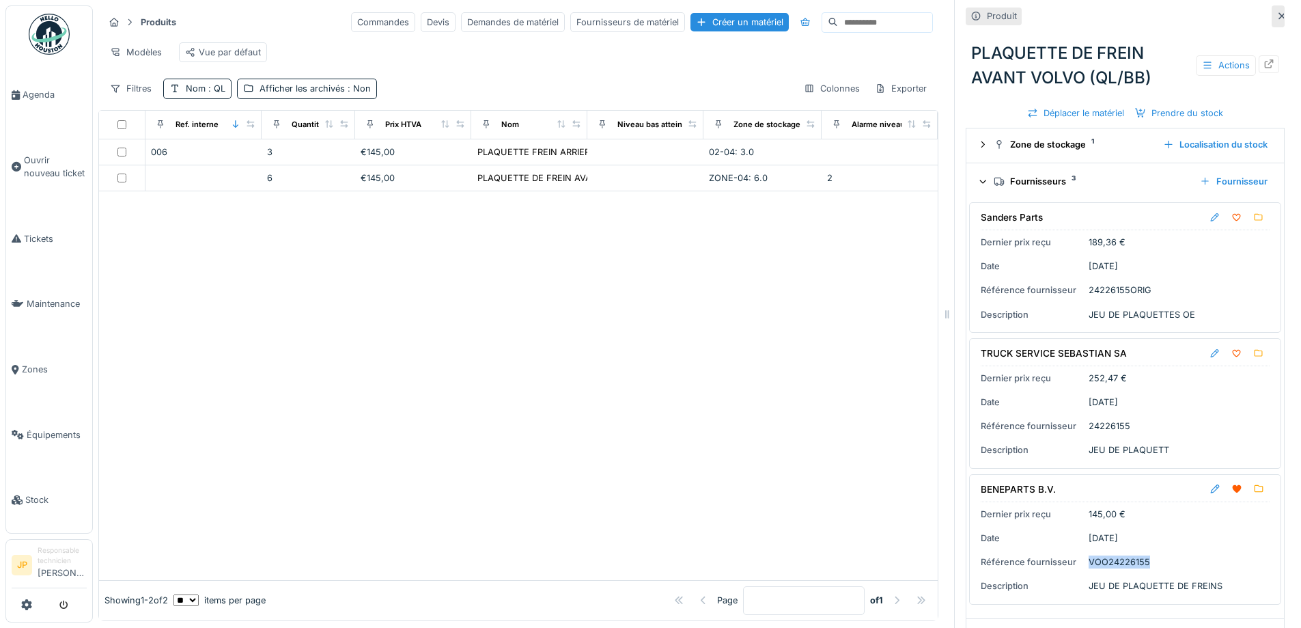
click at [1075, 569] on div "BENEPARTS B.V. Dernier prix reçu 145,00 € Date [DATE] Référence fournisseur VOO…" at bounding box center [1125, 539] width 312 height 130
copy div "Référence fournisseur VOO24226155"
